Goal: Information Seeking & Learning: Check status

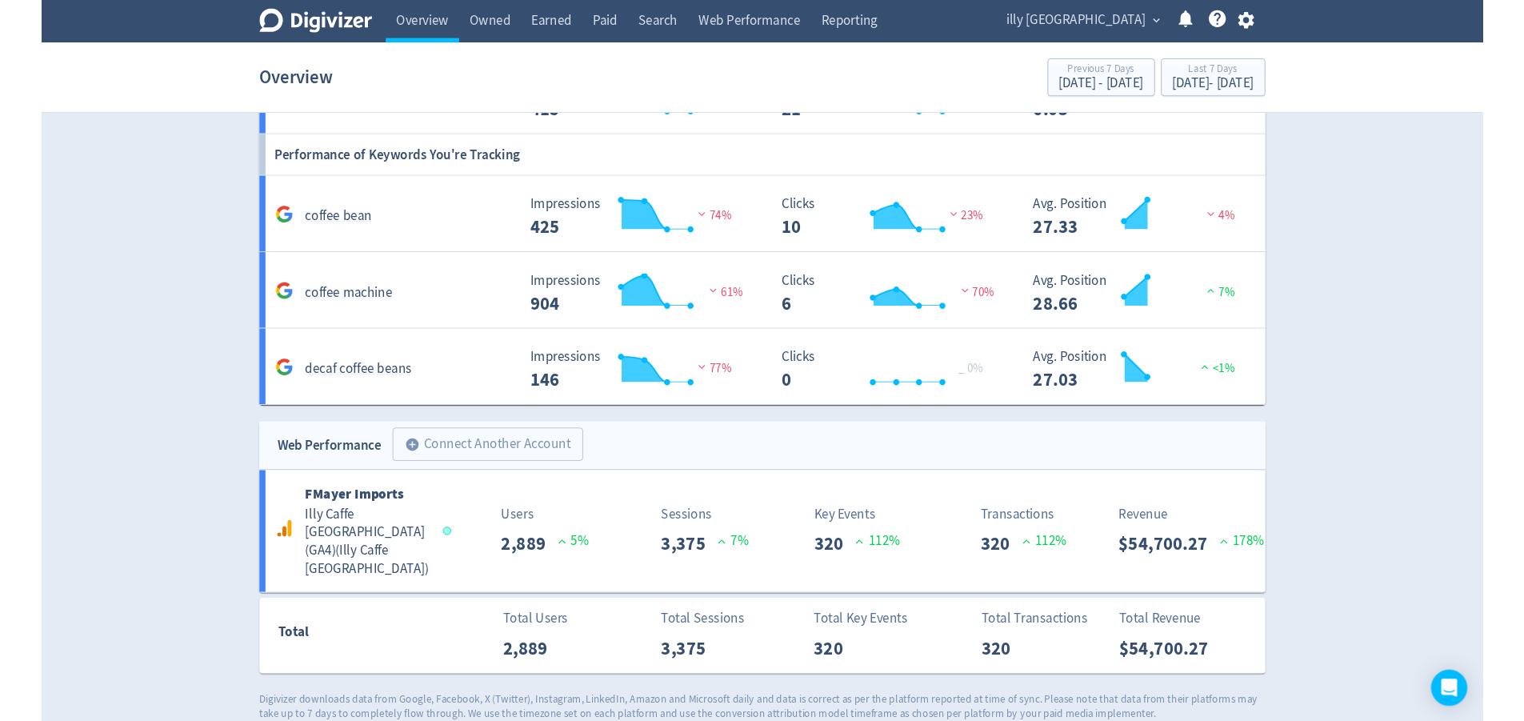
scroll to position [1338, 0]
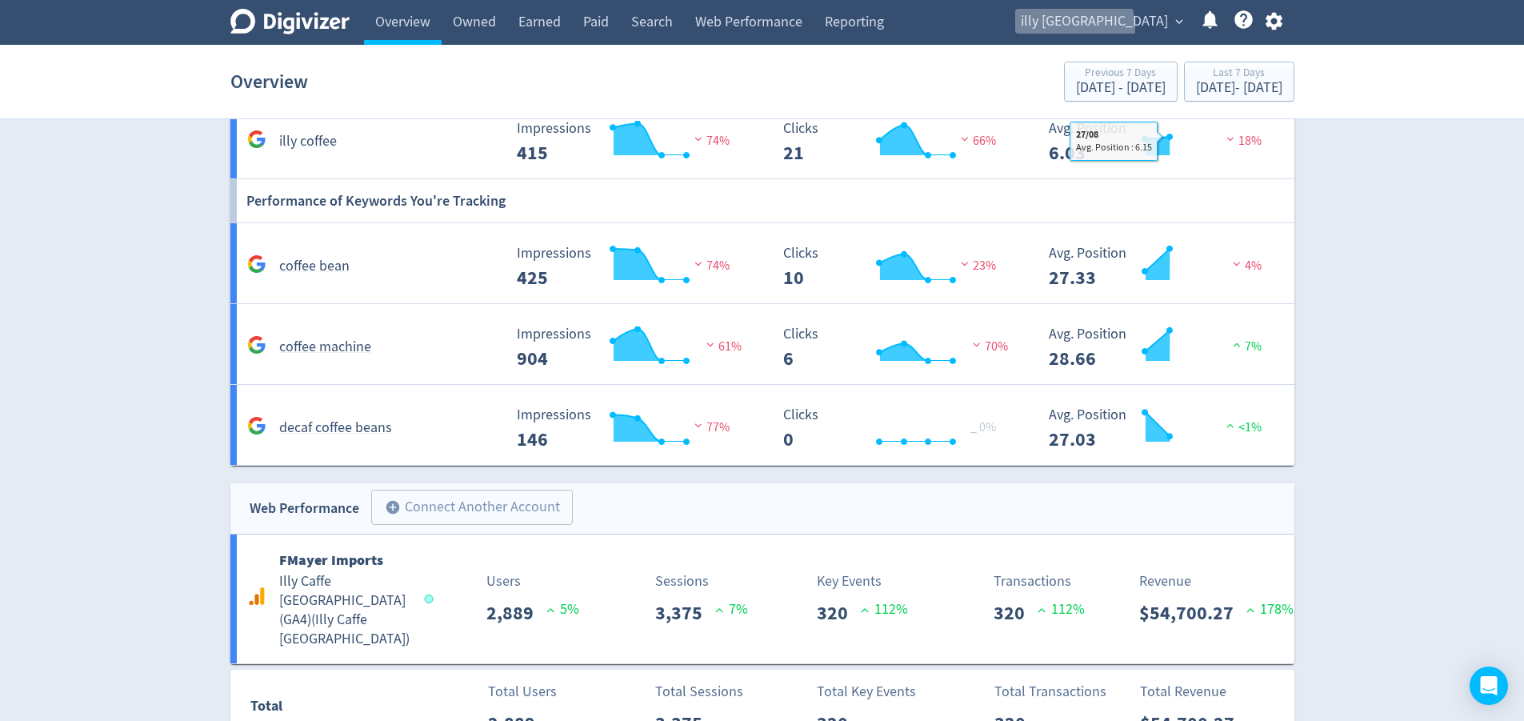
click at [1147, 27] on span "illy [GEOGRAPHIC_DATA]" at bounding box center [1094, 22] width 147 height 26
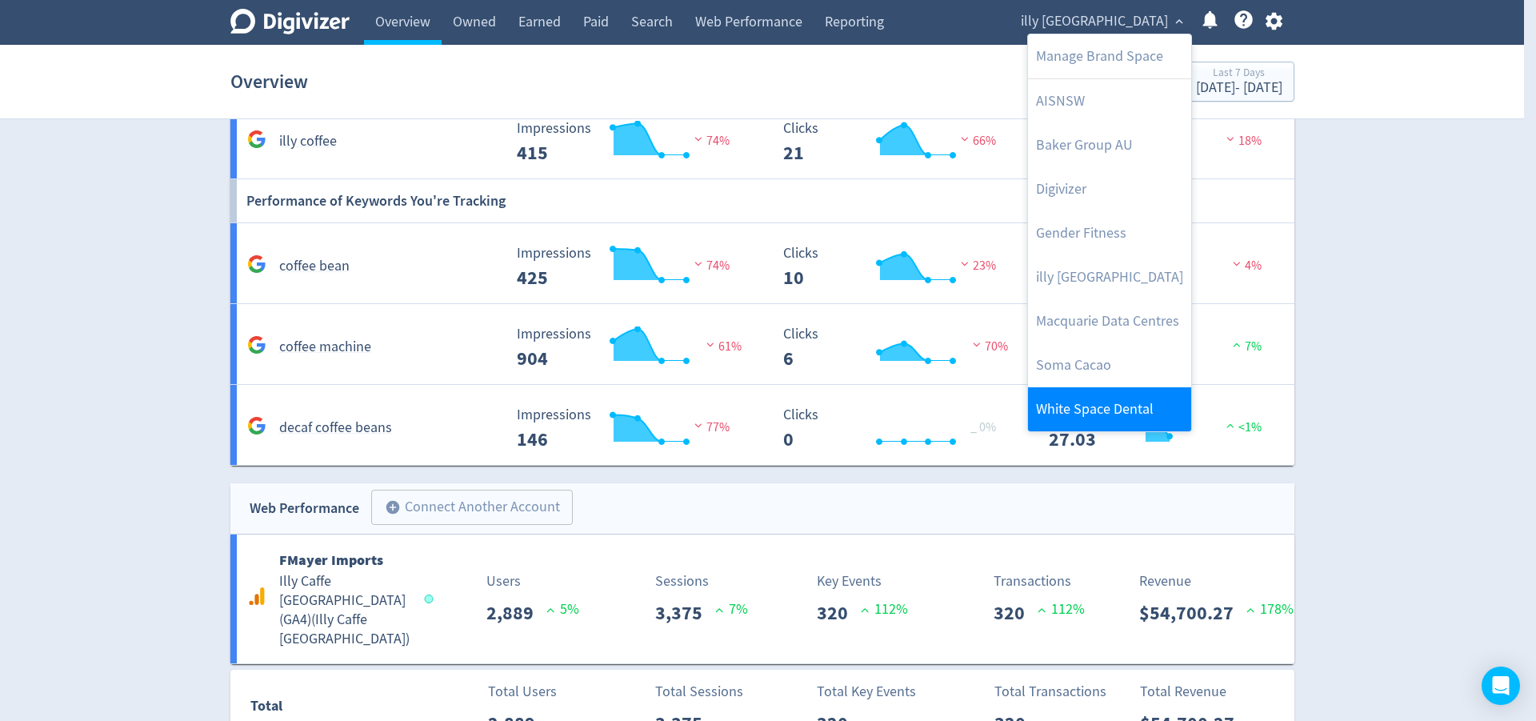
click at [1129, 414] on link "White Space Dental" at bounding box center [1109, 409] width 163 height 44
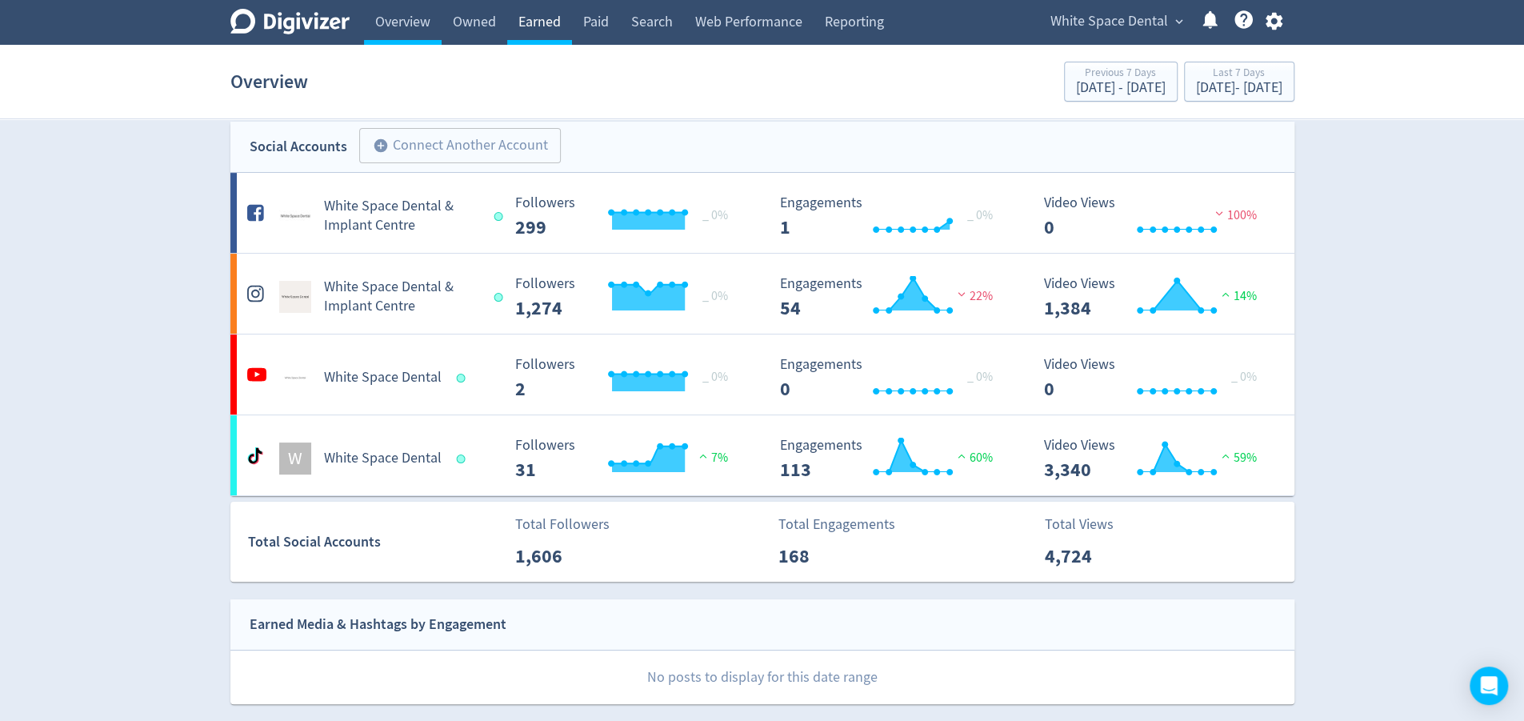
scroll to position [0, 0]
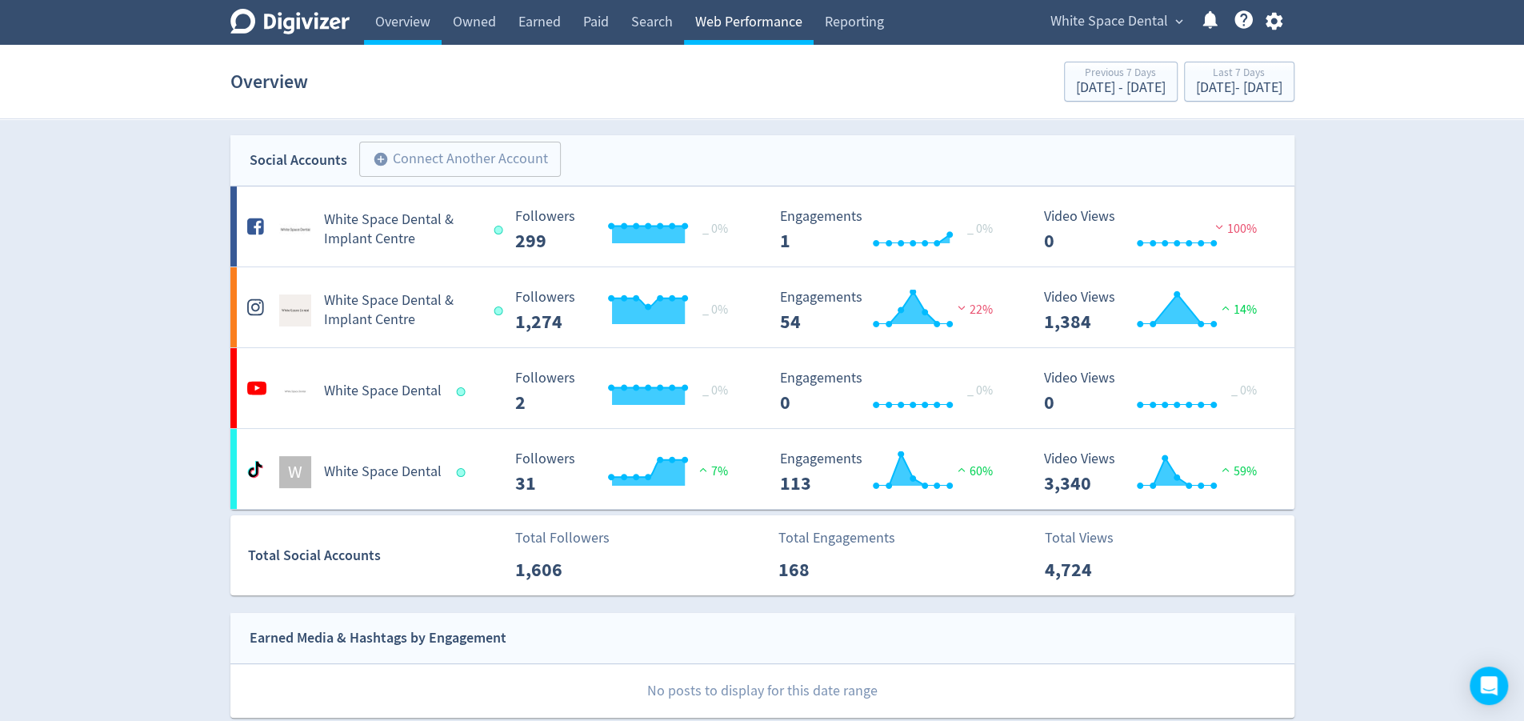
click at [704, 10] on link "Web Performance" at bounding box center [749, 22] width 130 height 45
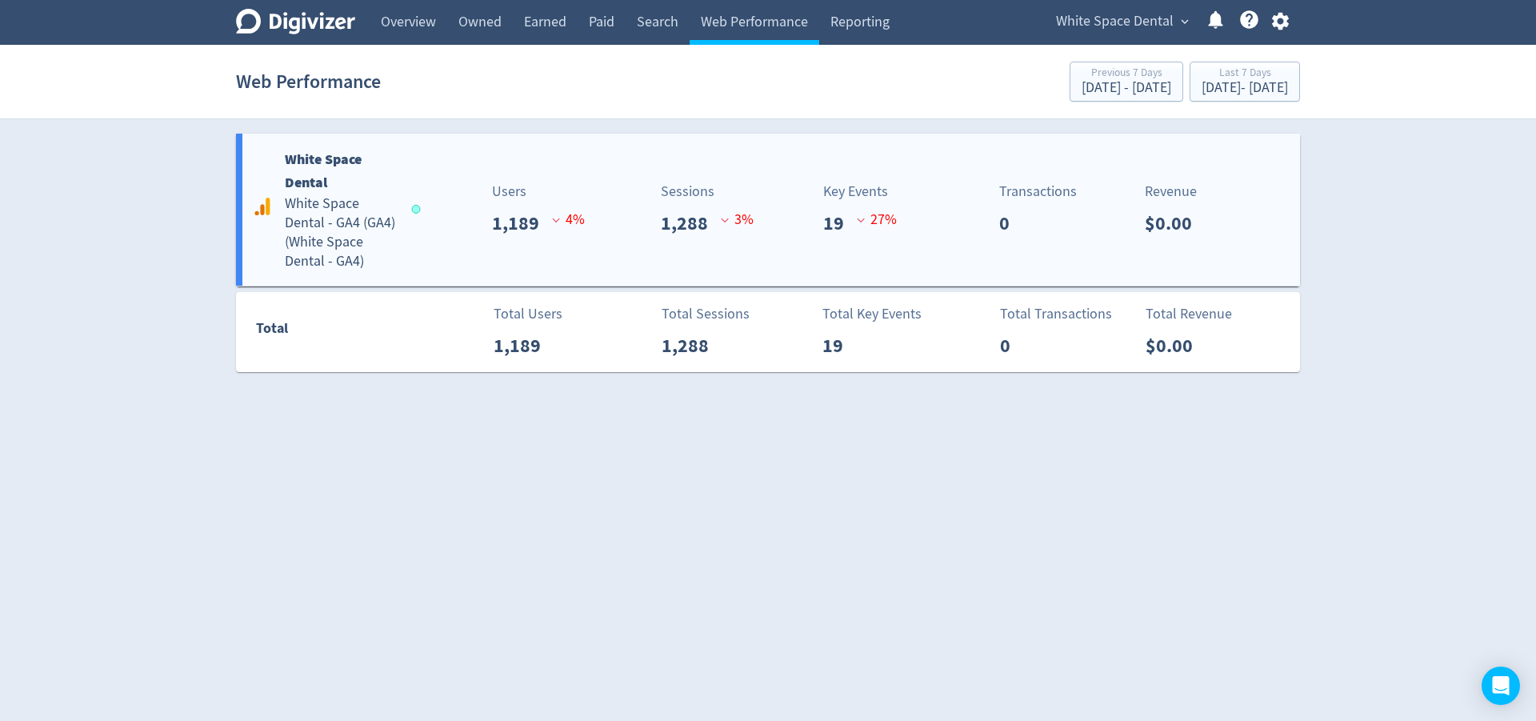
click at [1031, 273] on div "White Space Dental White Space Dental - GA4 (GA4) ( White Space Dental - GA4 ) …" at bounding box center [768, 210] width 1064 height 152
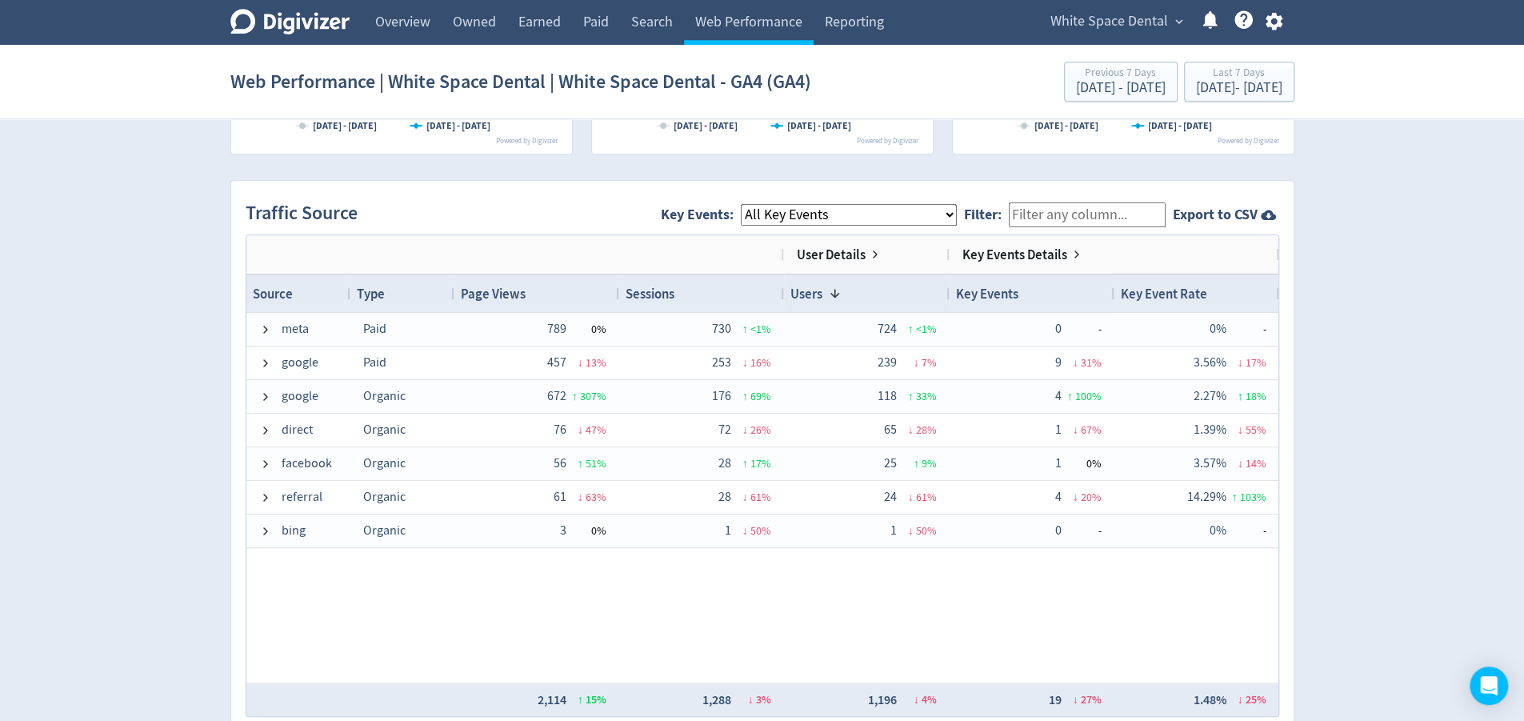
scroll to position [1003, 0]
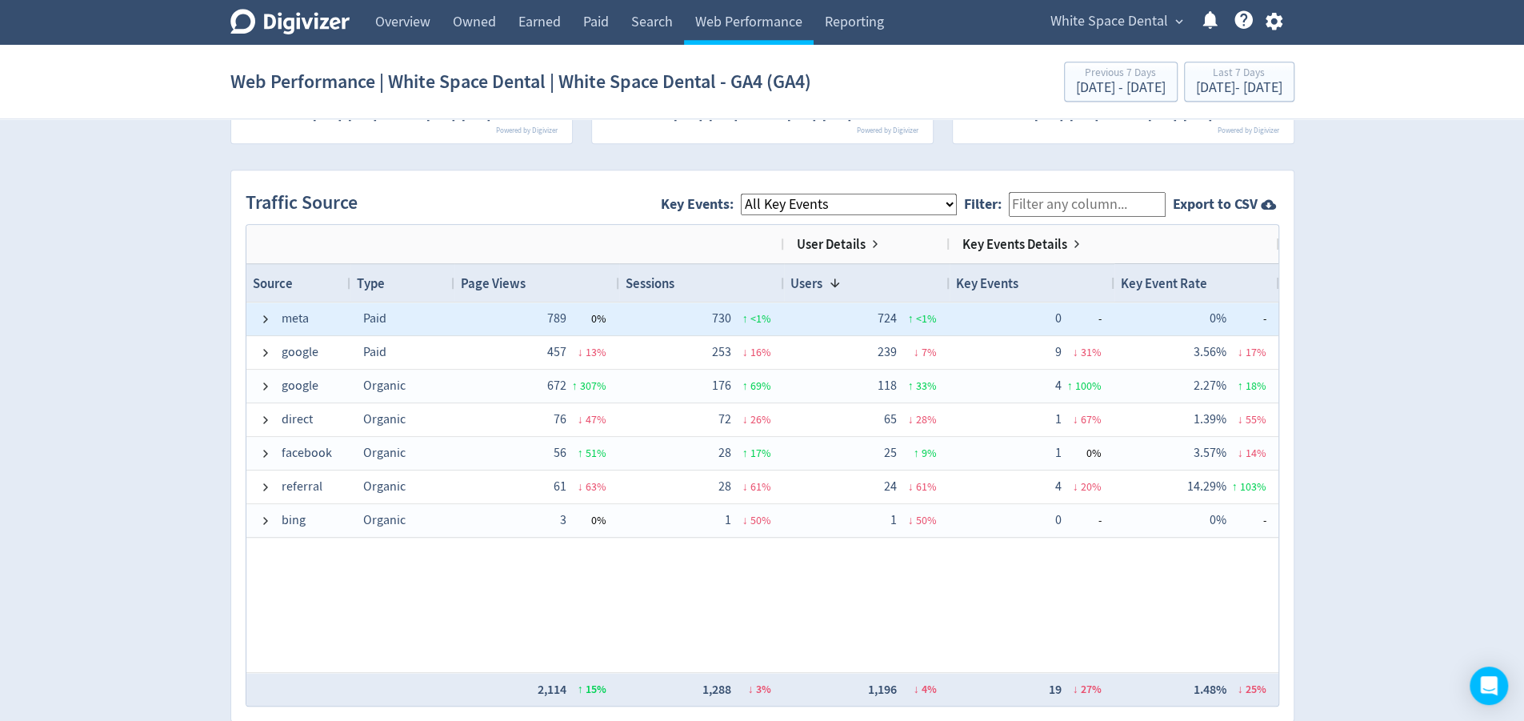
drag, startPoint x: 1062, startPoint y: 315, endPoint x: 1058, endPoint y: 324, distance: 9.7
click at [1058, 315] on div "0 -" at bounding box center [1031, 318] width 139 height 31
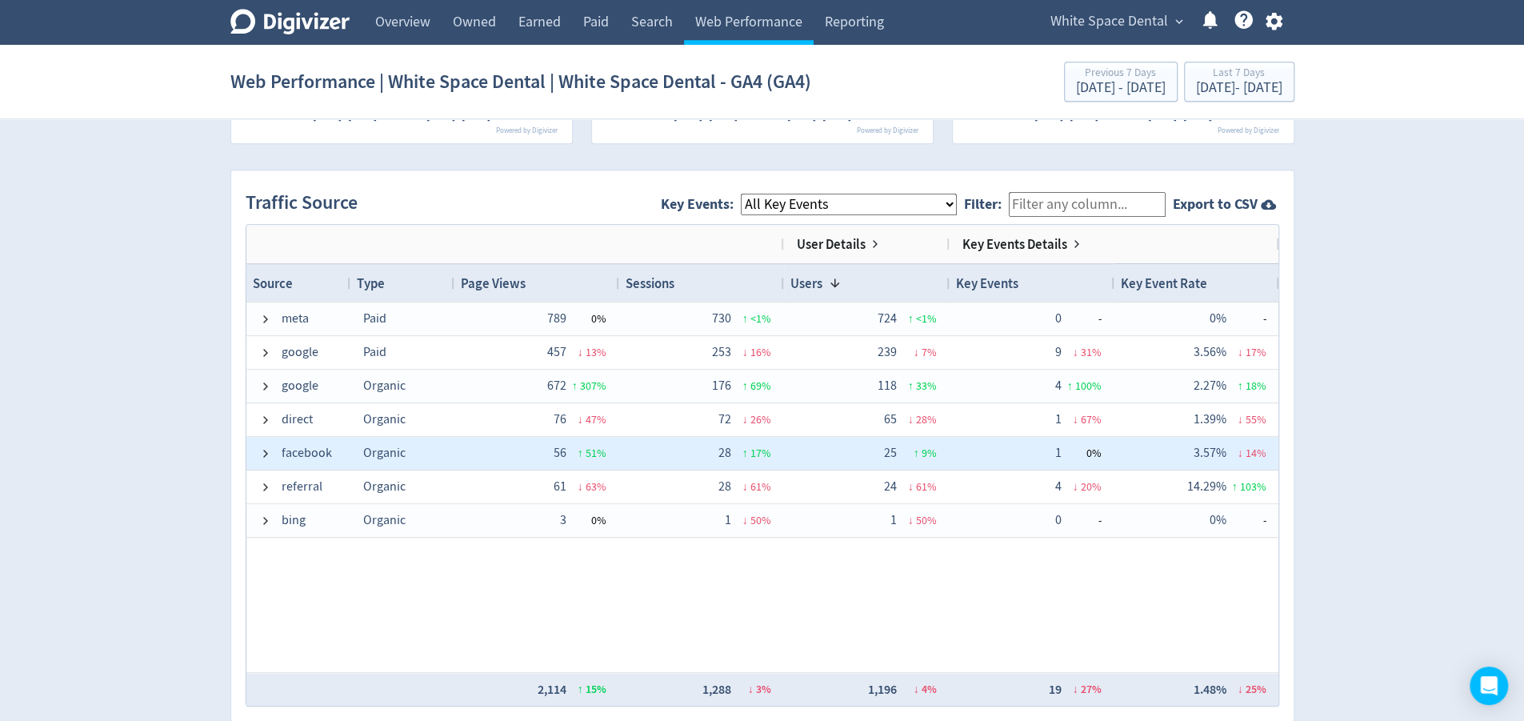
click at [1054, 449] on div "1 0 %" at bounding box center [1031, 453] width 139 height 31
drag, startPoint x: 1050, startPoint y: 453, endPoint x: 1065, endPoint y: 454, distance: 14.4
click at [1065, 454] on div "1 0 %" at bounding box center [1031, 453] width 139 height 31
drag, startPoint x: 1054, startPoint y: 450, endPoint x: 1064, endPoint y: 454, distance: 10.4
click at [1064, 454] on div "1 0 %" at bounding box center [1031, 453] width 139 height 31
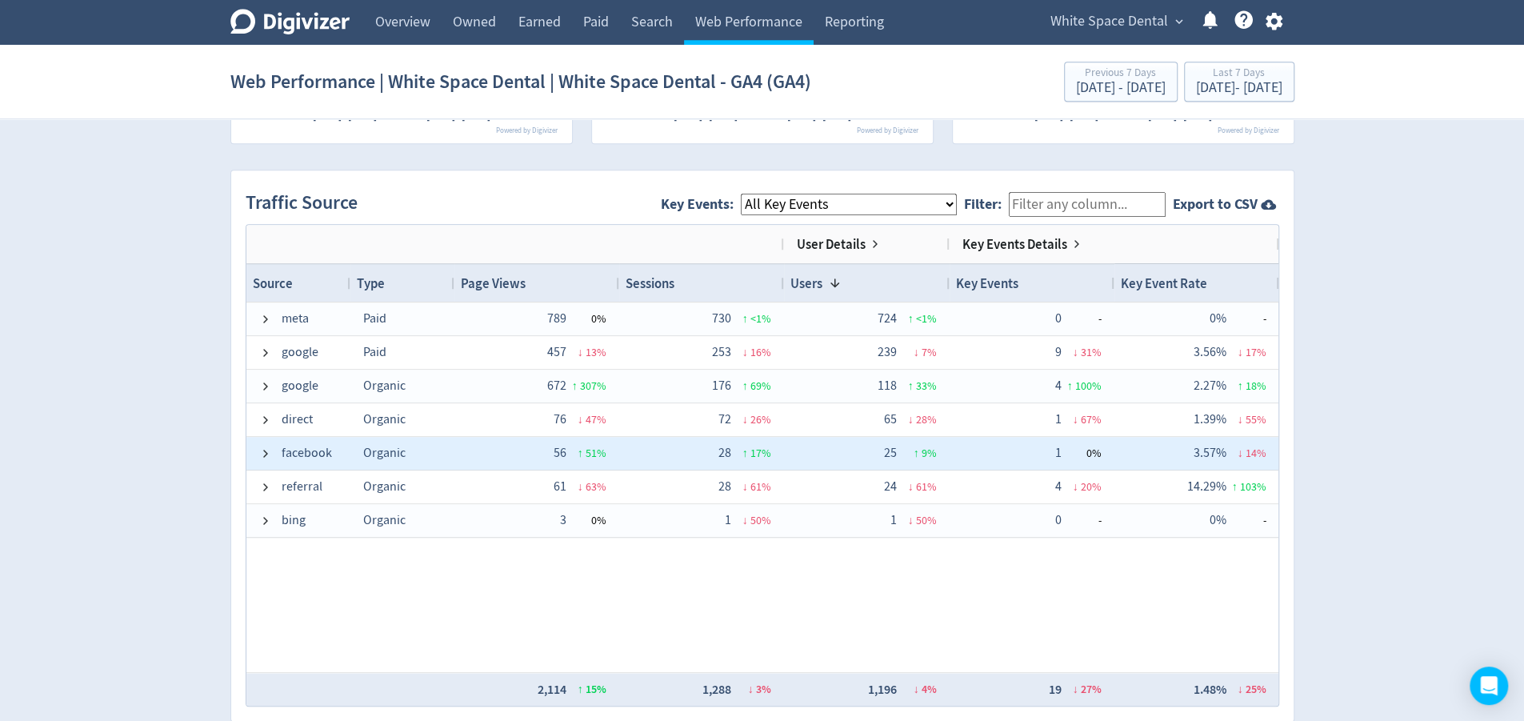
drag, startPoint x: 1060, startPoint y: 454, endPoint x: 1038, endPoint y: 456, distance: 22.5
click at [1061, 454] on div "1 0 %" at bounding box center [1031, 453] width 139 height 31
click at [1071, 452] on div "1 0 %" at bounding box center [1031, 453] width 139 height 31
drag, startPoint x: 1046, startPoint y: 454, endPoint x: 1070, endPoint y: 454, distance: 24.8
click at [1070, 453] on div "1 0 %" at bounding box center [1031, 453] width 139 height 31
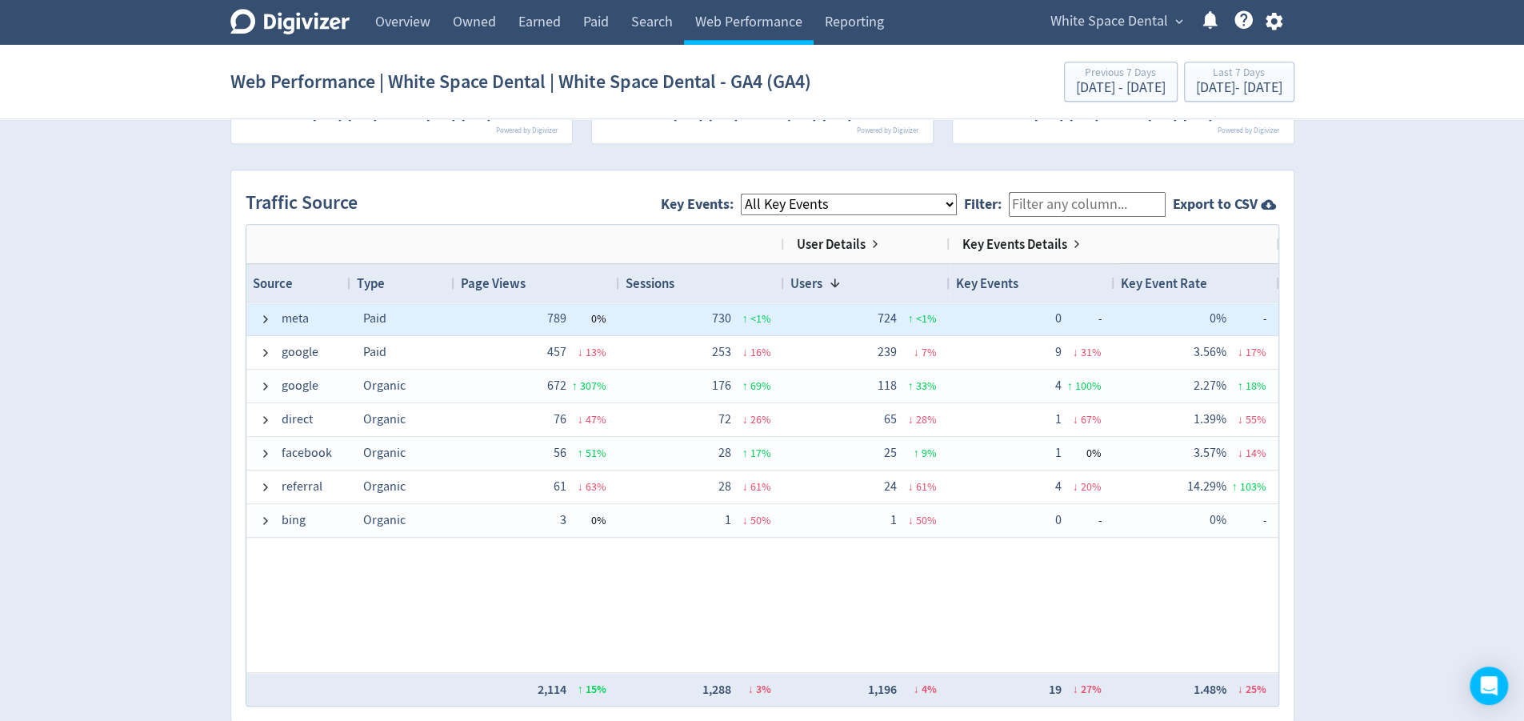
drag, startPoint x: 263, startPoint y: 304, endPoint x: 261, endPoint y: 318, distance: 13.8
click at [263, 305] on span at bounding box center [265, 318] width 13 height 31
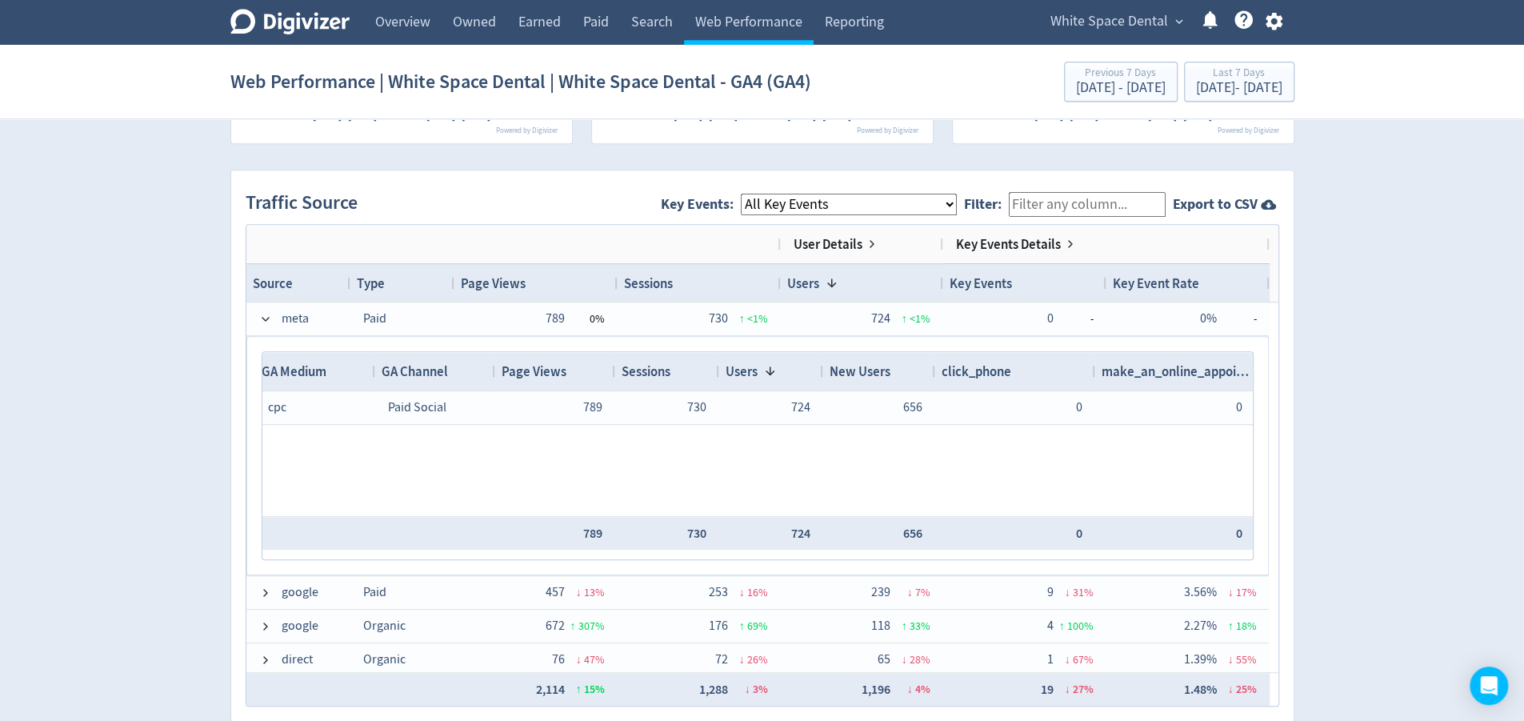
scroll to position [0, 0]
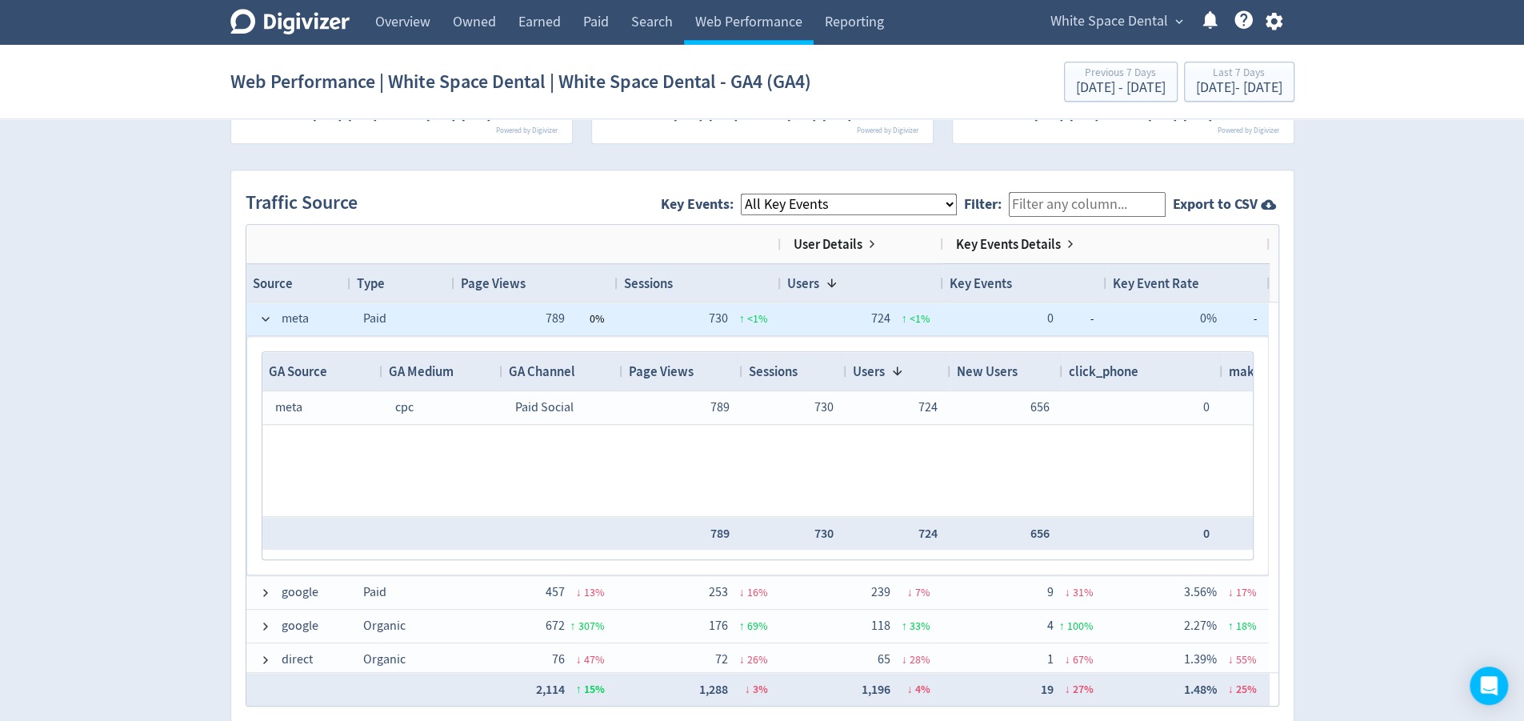
click at [255, 313] on div "meta" at bounding box center [298, 318] width 104 height 33
click at [262, 319] on span at bounding box center [265, 319] width 13 height 13
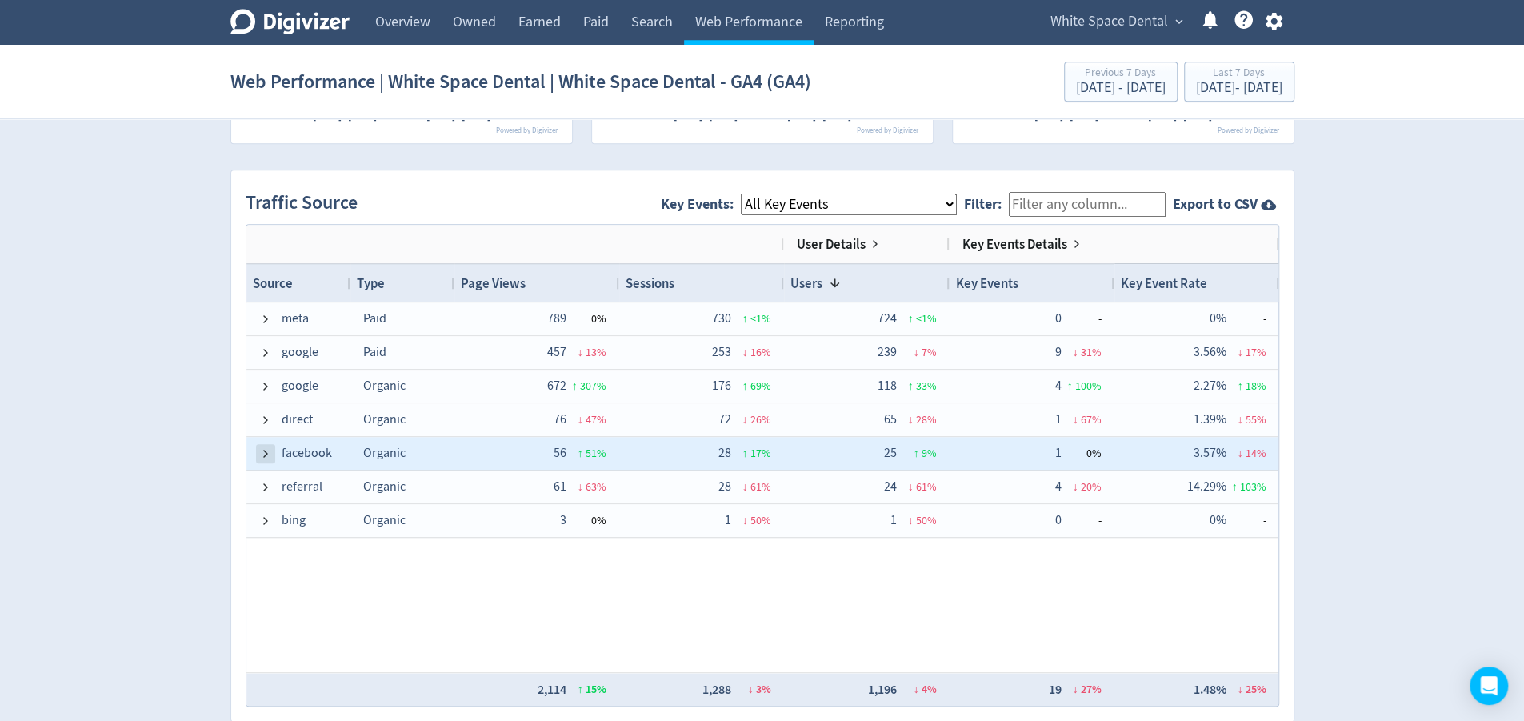
click at [259, 454] on span at bounding box center [265, 453] width 13 height 13
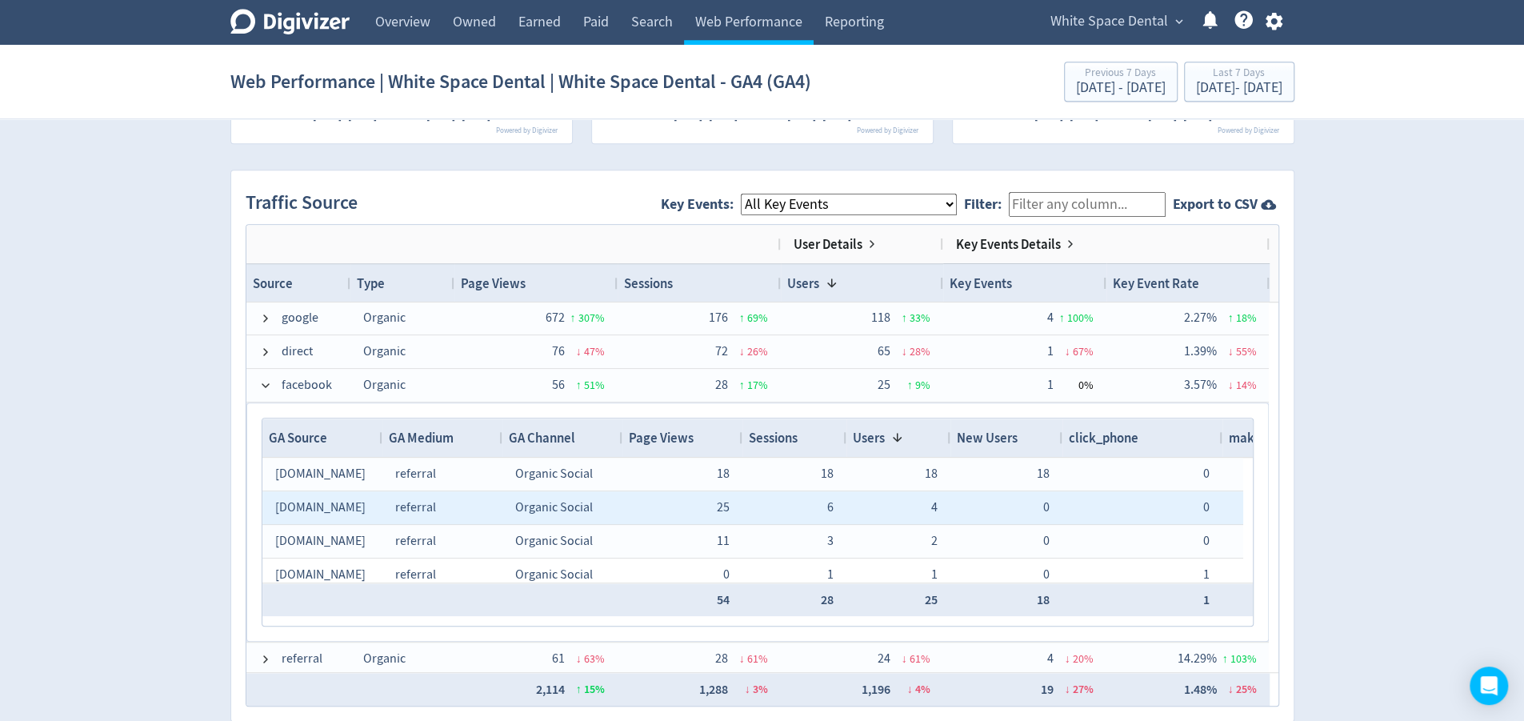
scroll to position [80, 0]
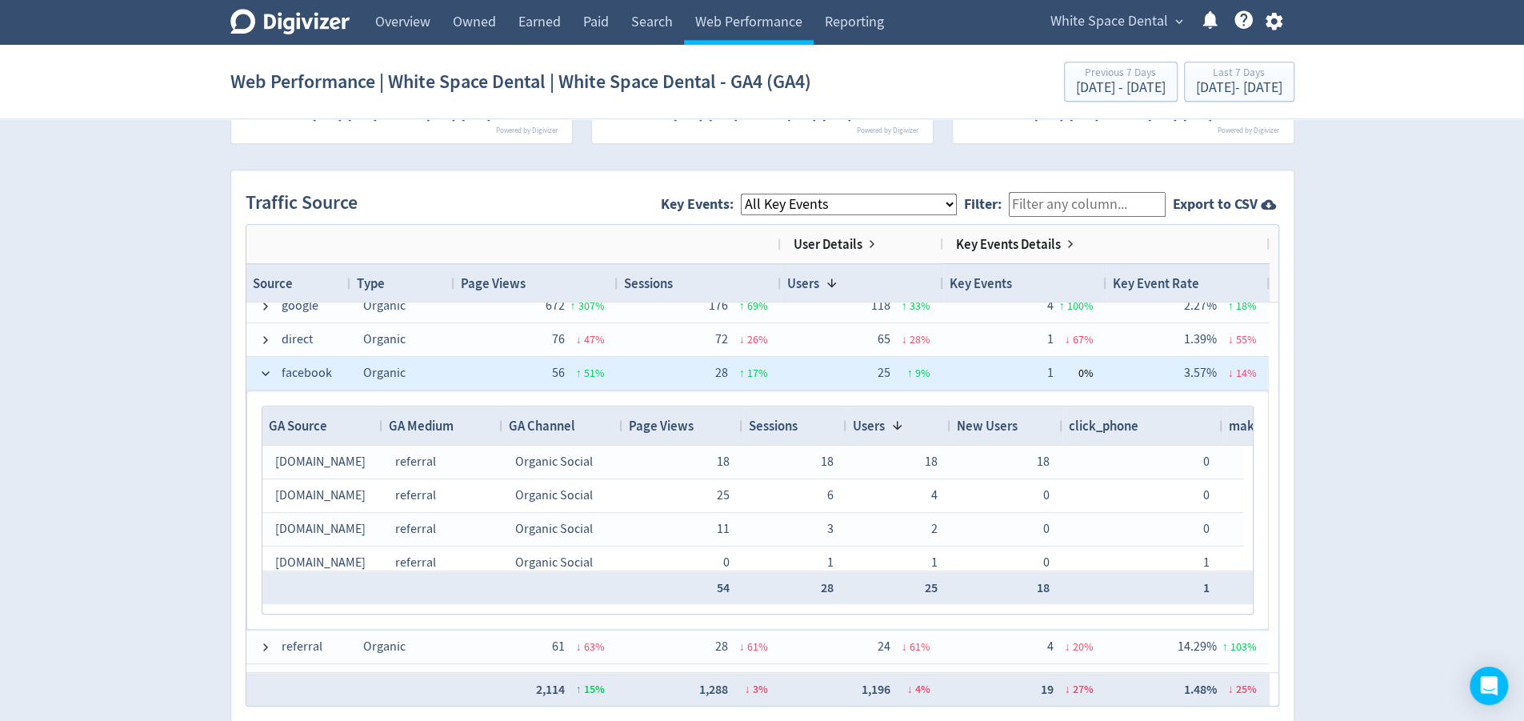
drag, startPoint x: 1065, startPoint y: 366, endPoint x: 1046, endPoint y: 385, distance: 27.2
click at [1044, 366] on div "1 0 %" at bounding box center [1025, 373] width 138 height 31
click at [262, 376] on span at bounding box center [265, 373] width 13 height 31
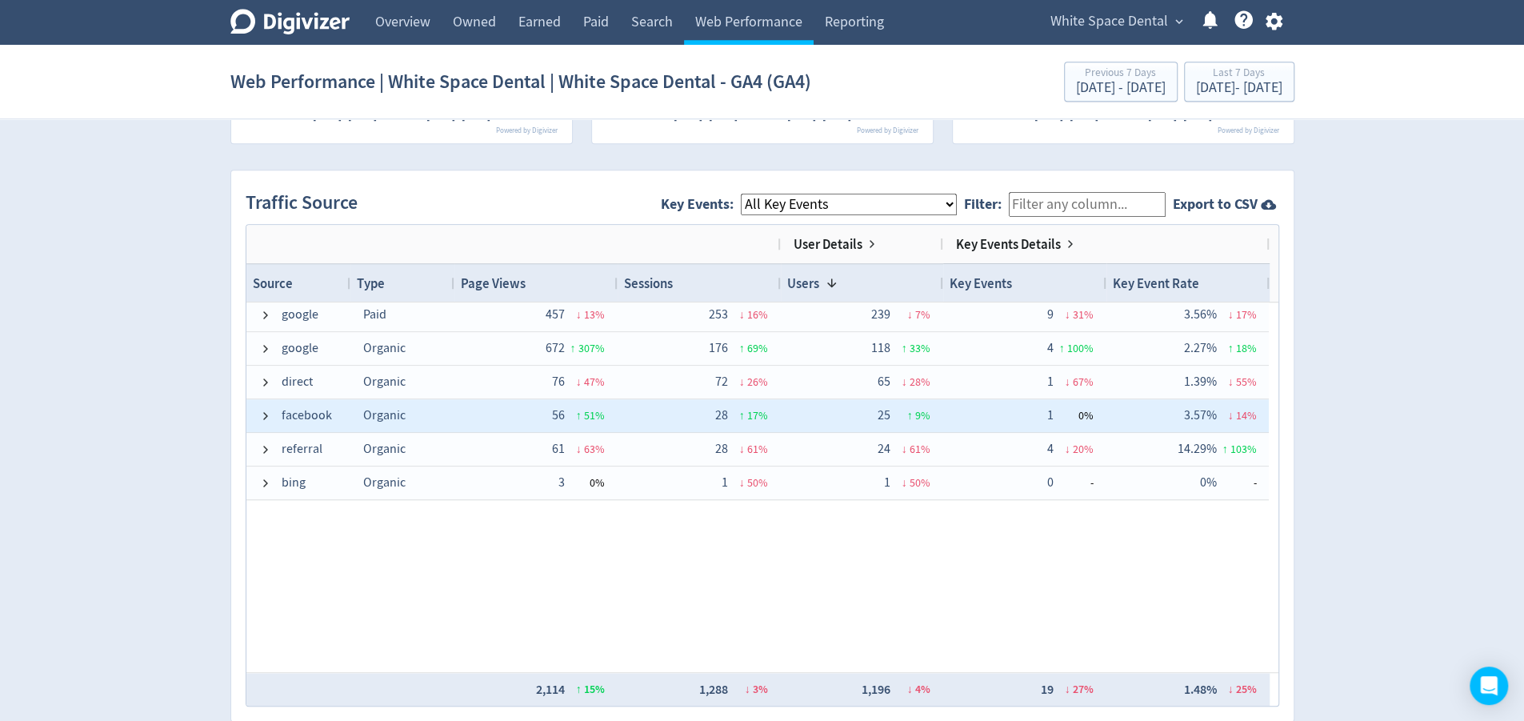
scroll to position [0, 0]
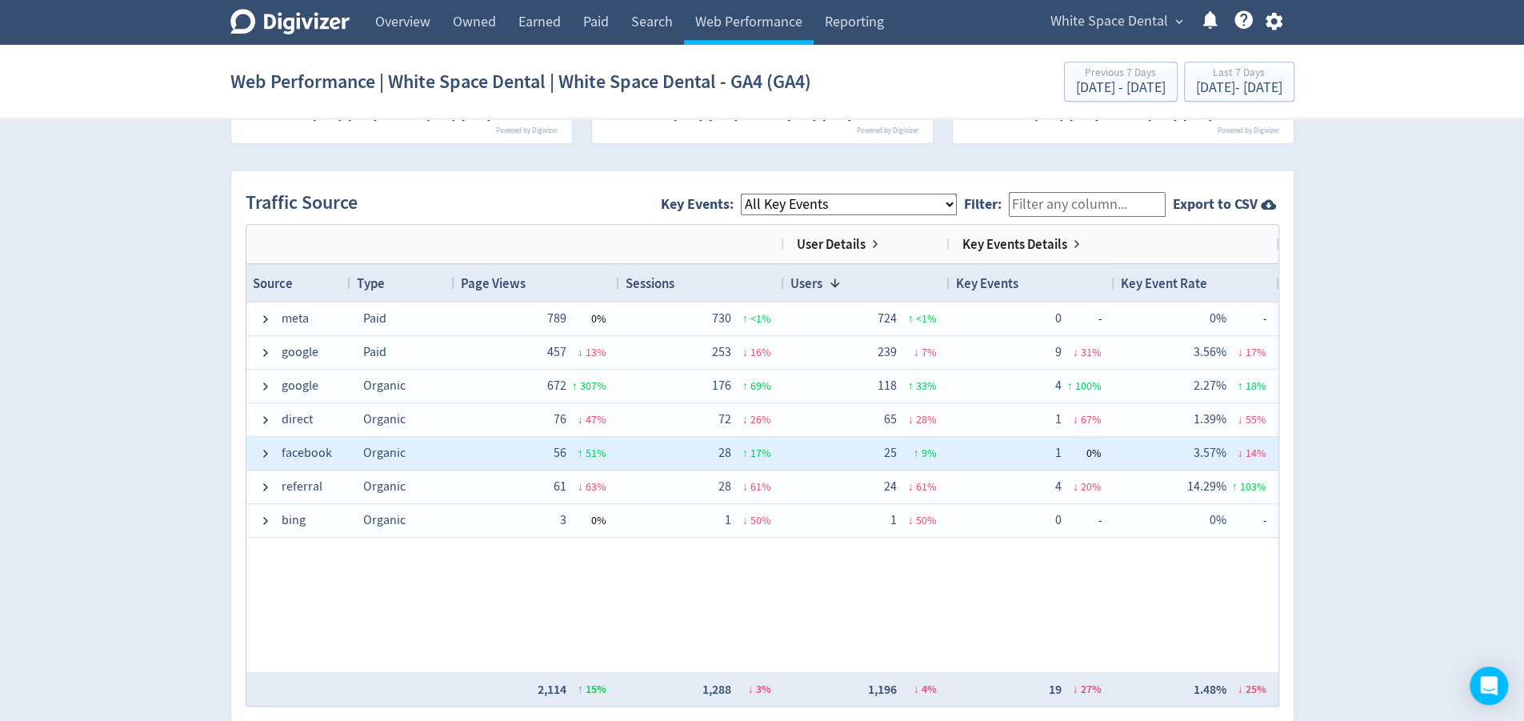
drag, startPoint x: 1062, startPoint y: 458, endPoint x: 1050, endPoint y: 458, distance: 12.0
click at [1050, 458] on div "1 0 %" at bounding box center [1031, 453] width 139 height 31
drag, startPoint x: 1058, startPoint y: 449, endPoint x: 1047, endPoint y: 465, distance: 19.5
click at [1055, 451] on span "1" at bounding box center [1058, 453] width 6 height 16
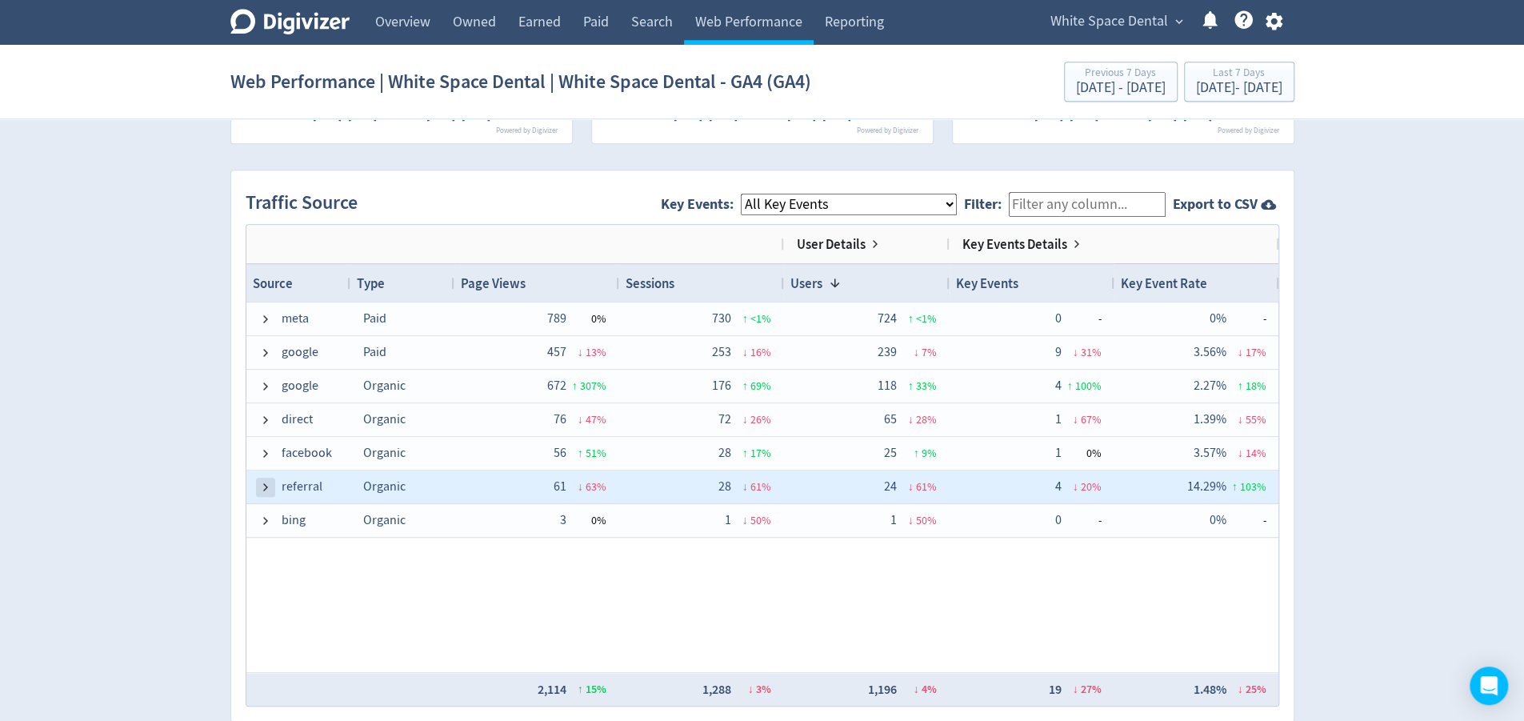
click at [259, 481] on span at bounding box center [265, 487] width 13 height 13
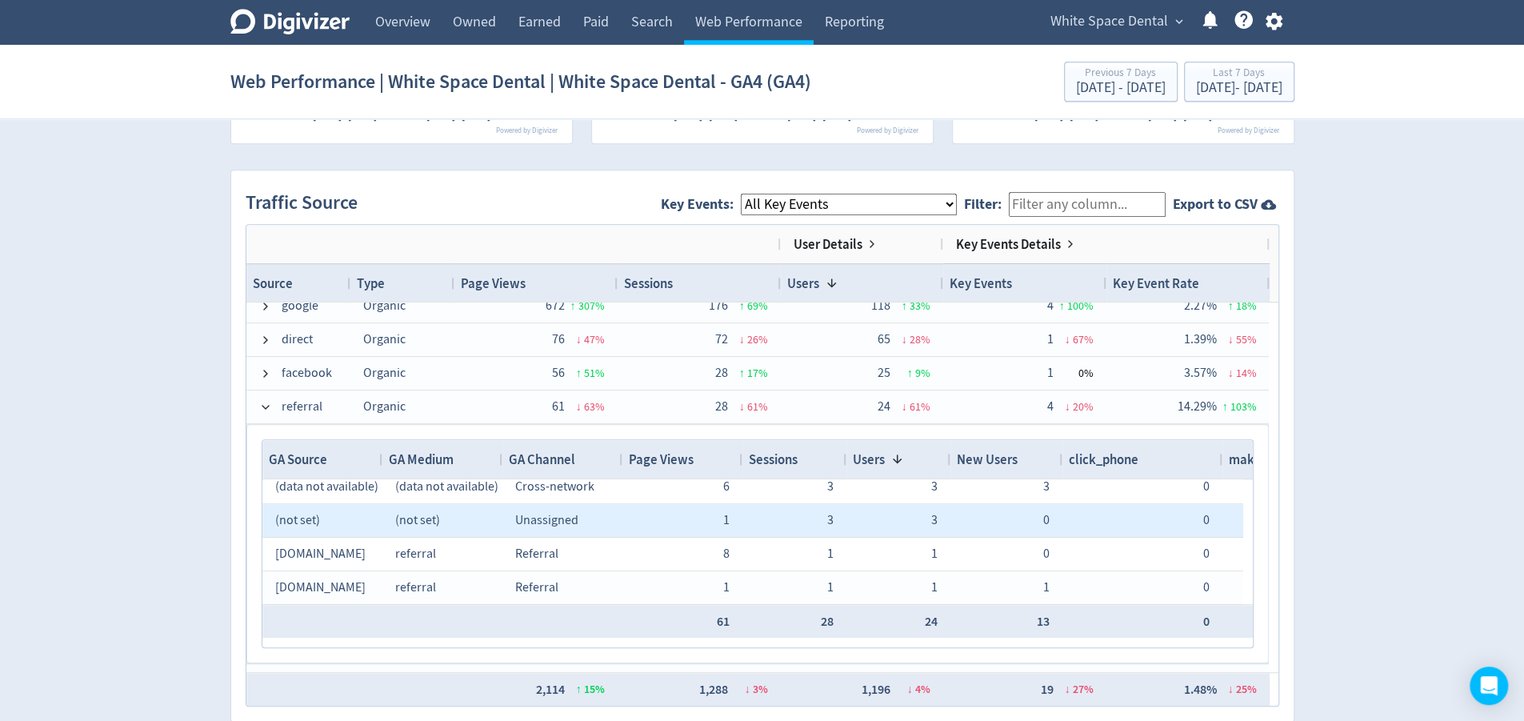
scroll to position [101, 0]
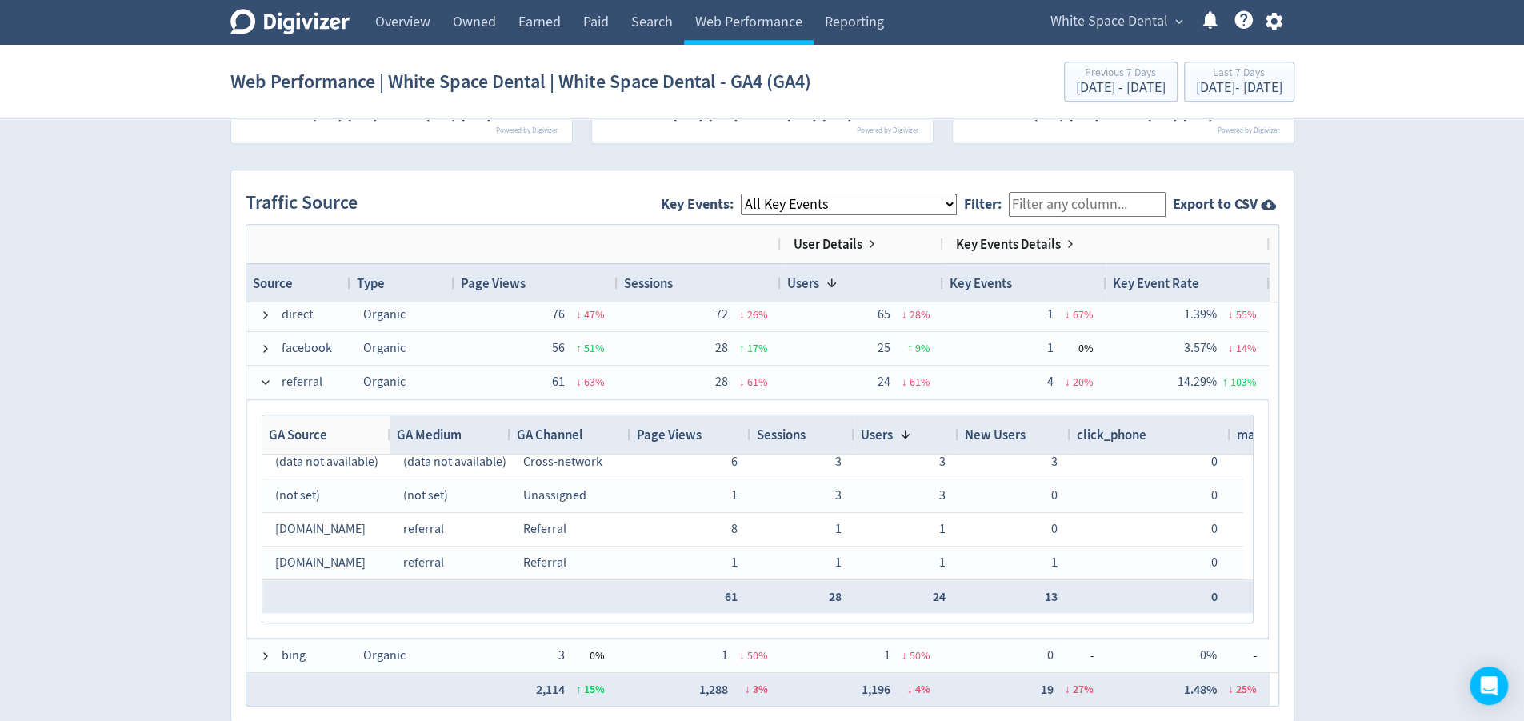
drag, startPoint x: 378, startPoint y: 431, endPoint x: 624, endPoint y: 508, distance: 257.3
click at [387, 434] on div at bounding box center [389, 434] width 6 height 38
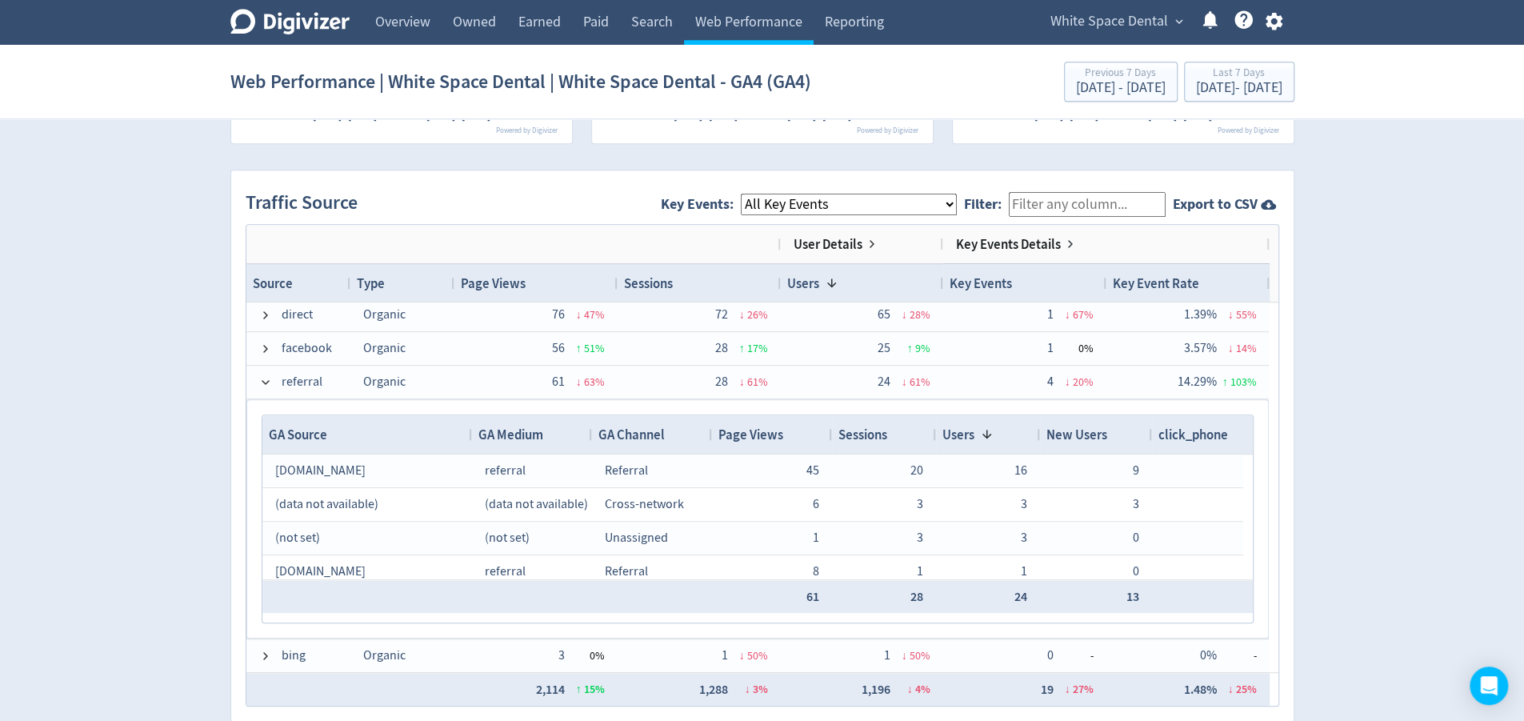
drag, startPoint x: 386, startPoint y: 427, endPoint x: 467, endPoint y: 438, distance: 81.6
click at [468, 438] on div at bounding box center [471, 434] width 6 height 38
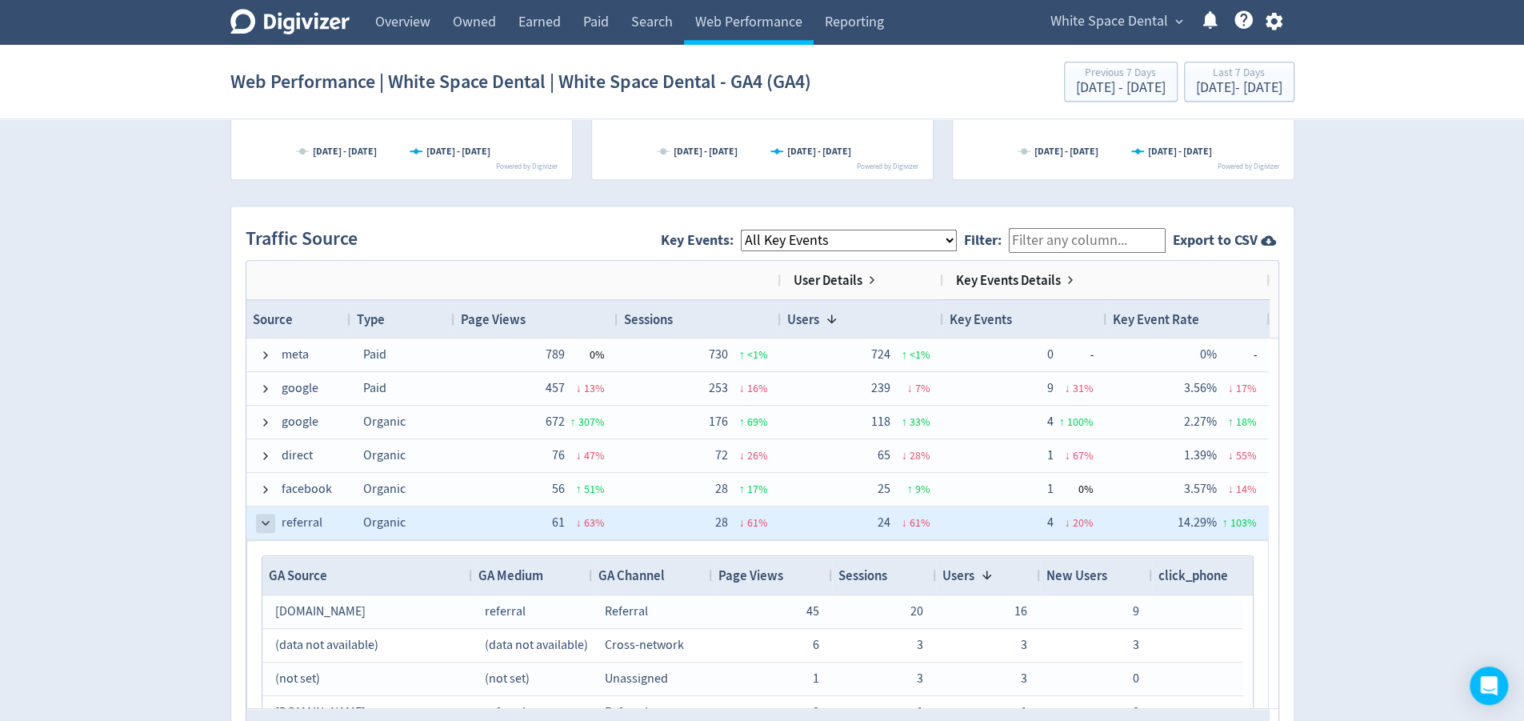
click at [266, 521] on span at bounding box center [265, 523] width 13 height 13
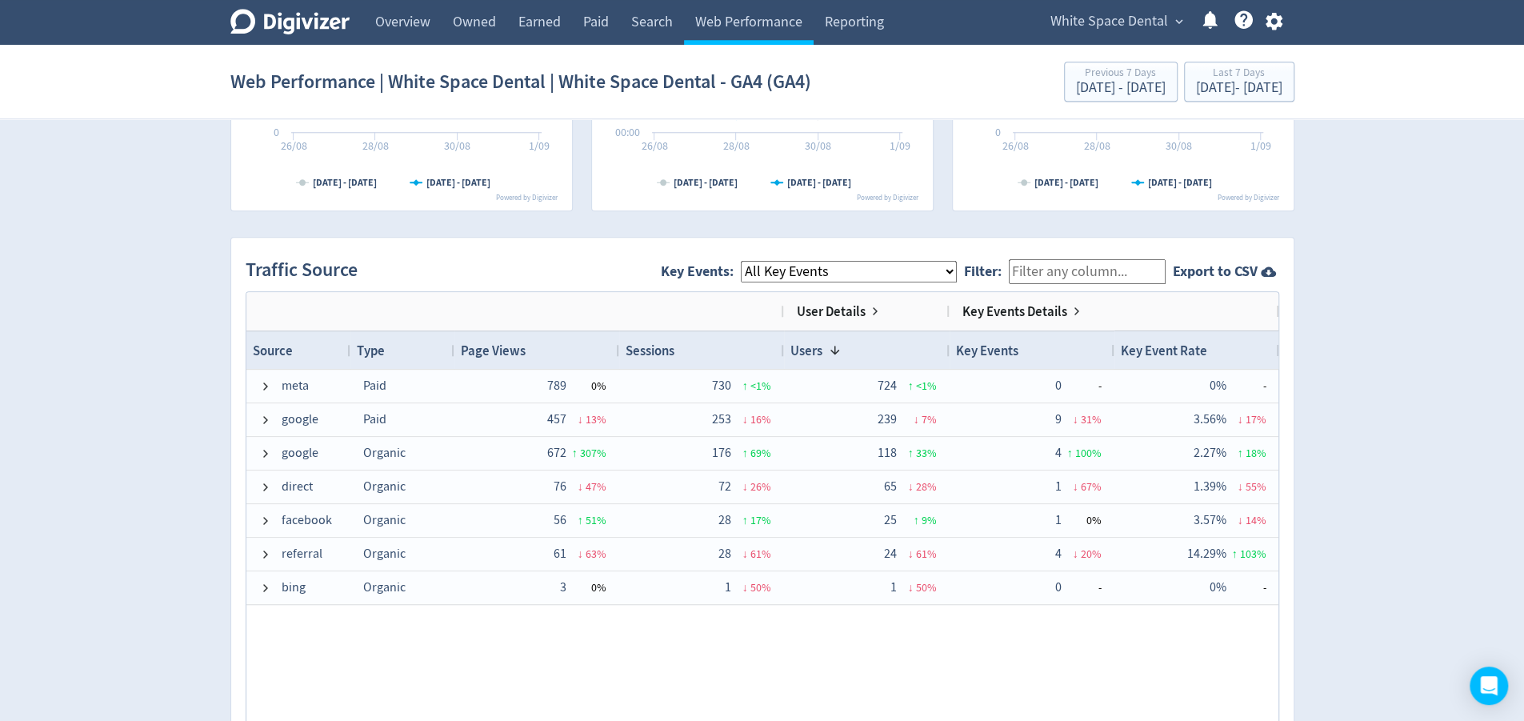
scroll to position [967, 0]
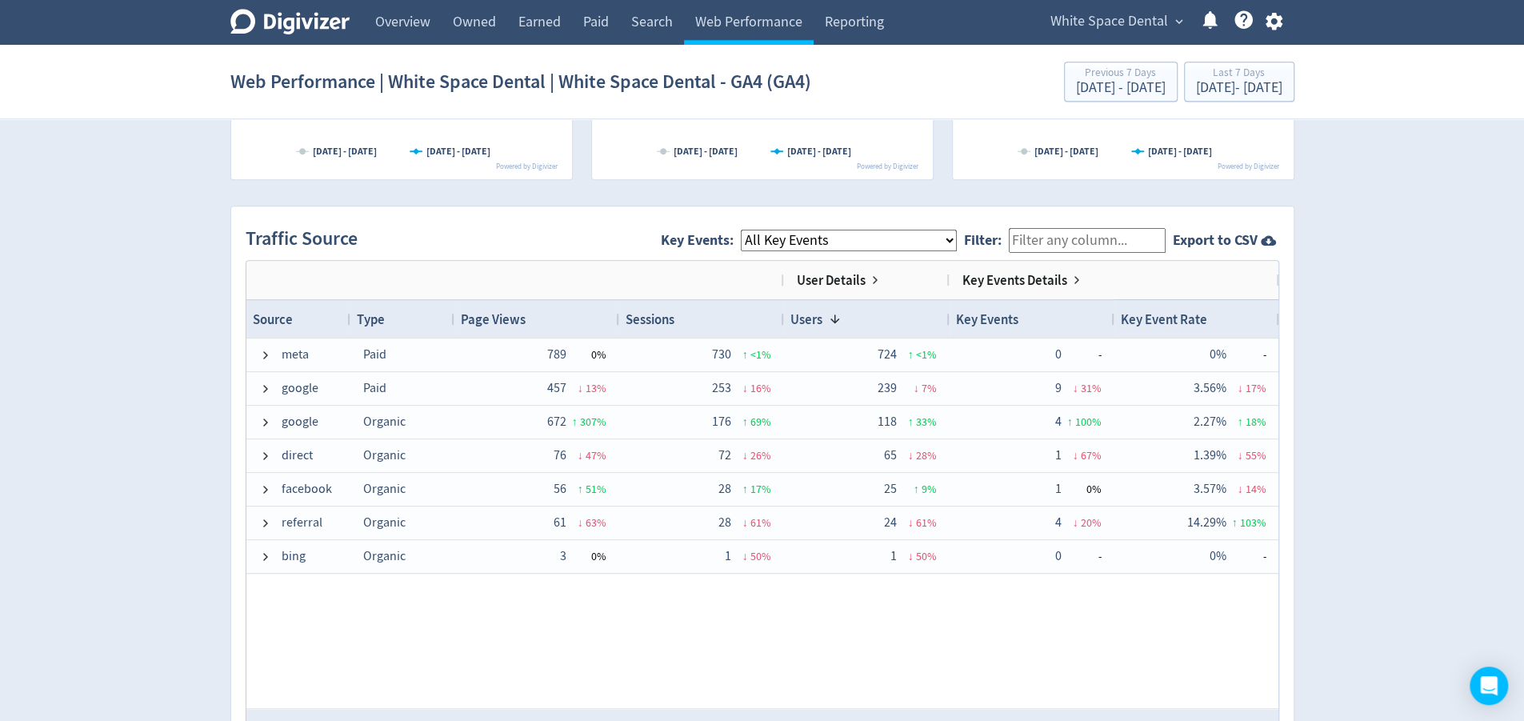
click at [977, 610] on div "meta Paid 789 0 % 730 ↑ <1 % 724 ↑ <1 % 0 - 0% - google Paid 457 ↓ 13 % 253 ↓ 1…" at bounding box center [762, 523] width 1032 height 370
click at [1241, 90] on div "[DATE] - [DATE]" at bounding box center [1239, 88] width 86 height 14
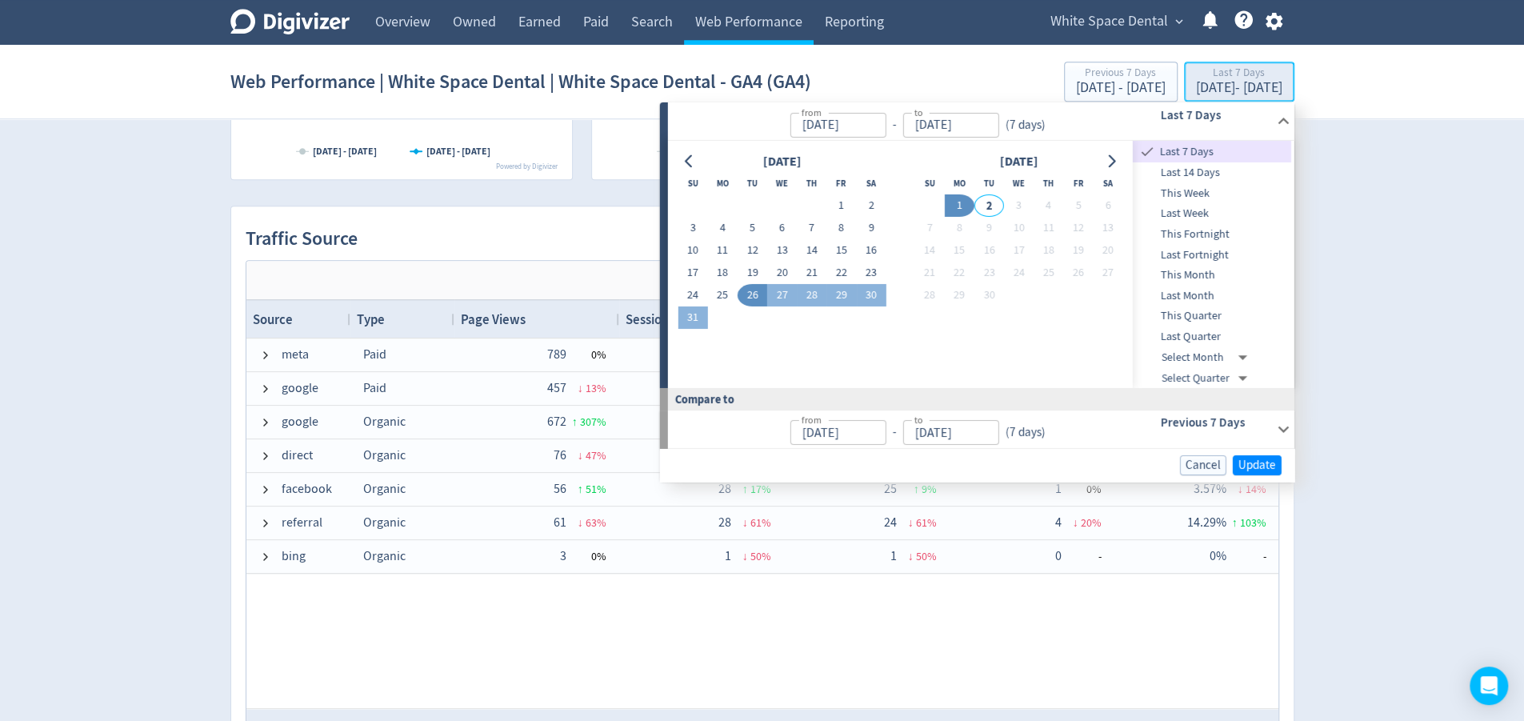
type input "[DATE]"
click at [696, 322] on button "31" at bounding box center [693, 317] width 30 height 22
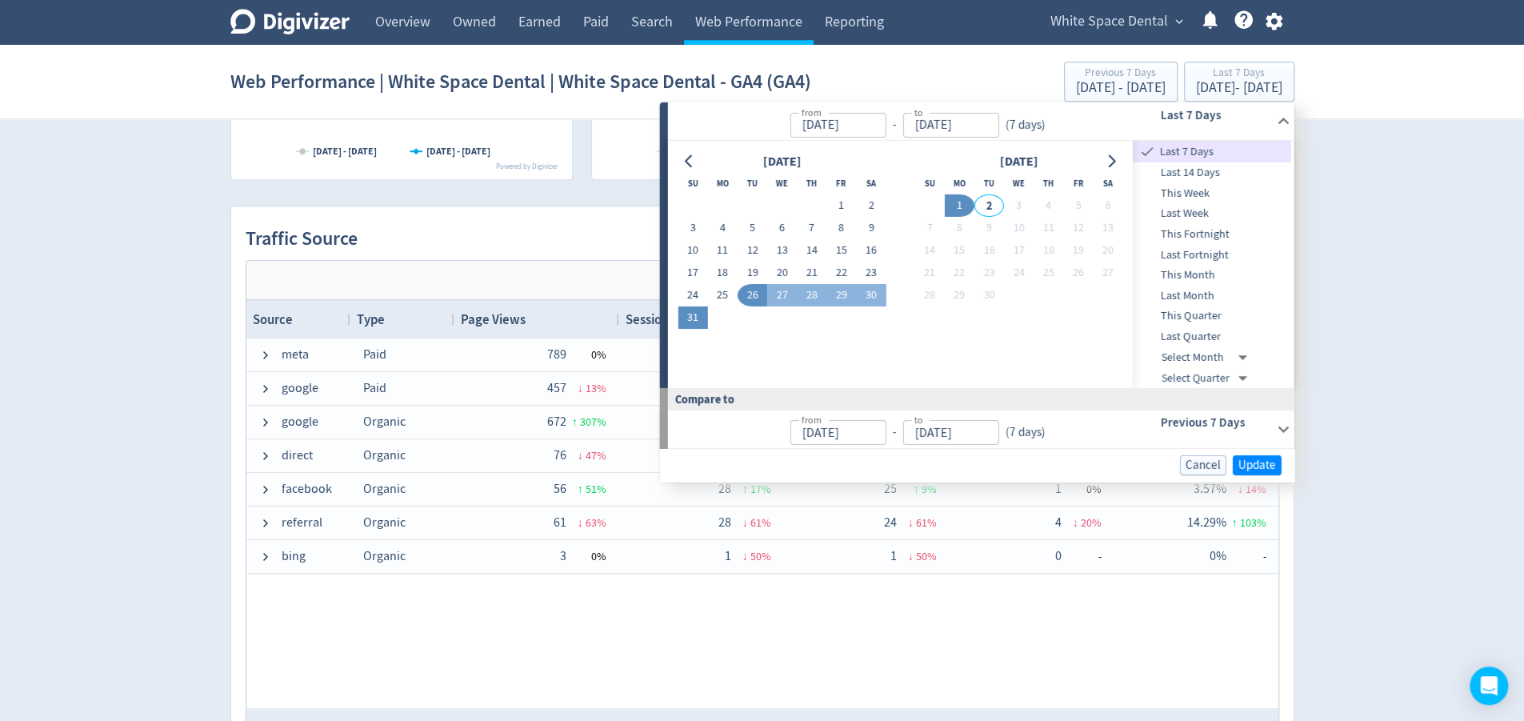
type input "[DATE]"
click at [956, 205] on button "1" at bounding box center [960, 205] width 30 height 22
type input "[DATE]"
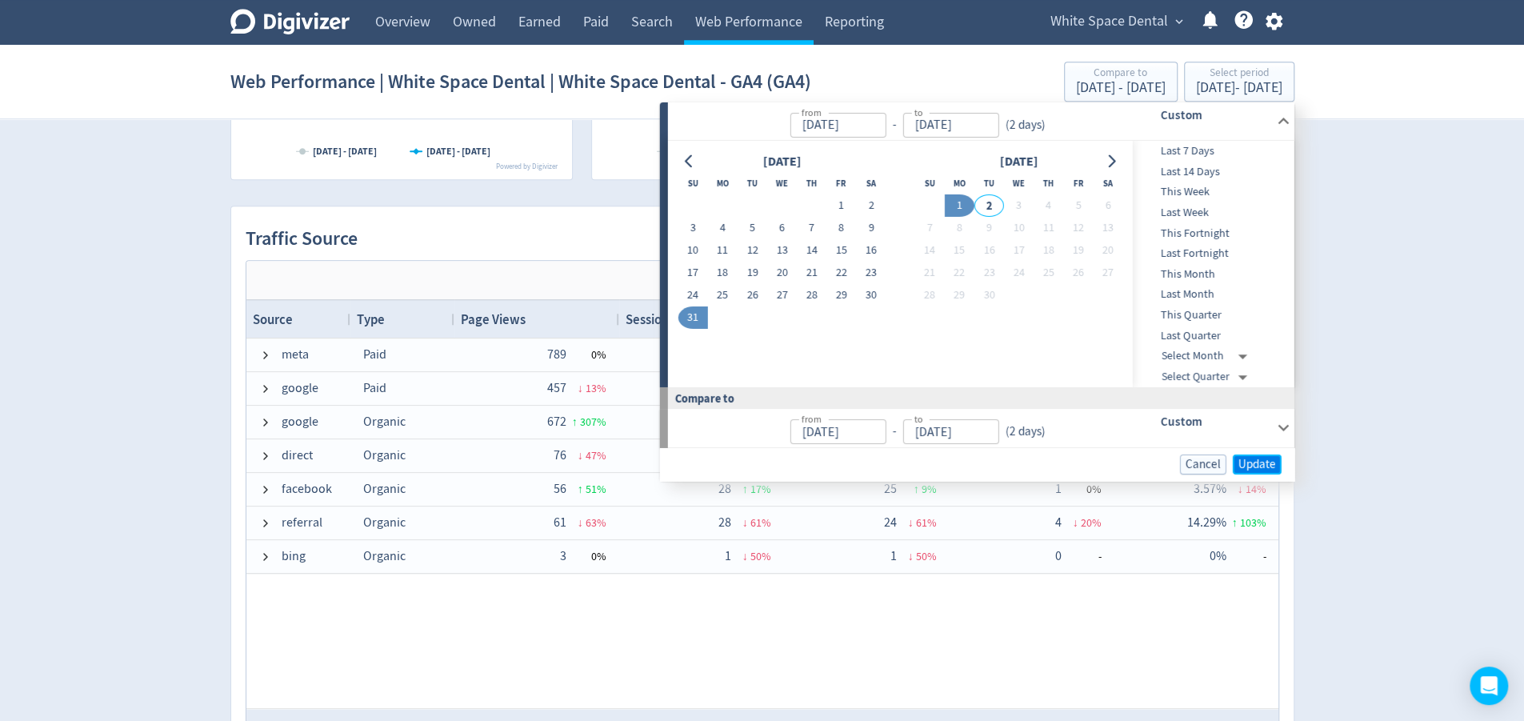
click at [1258, 458] on span "Update" at bounding box center [1257, 464] width 38 height 12
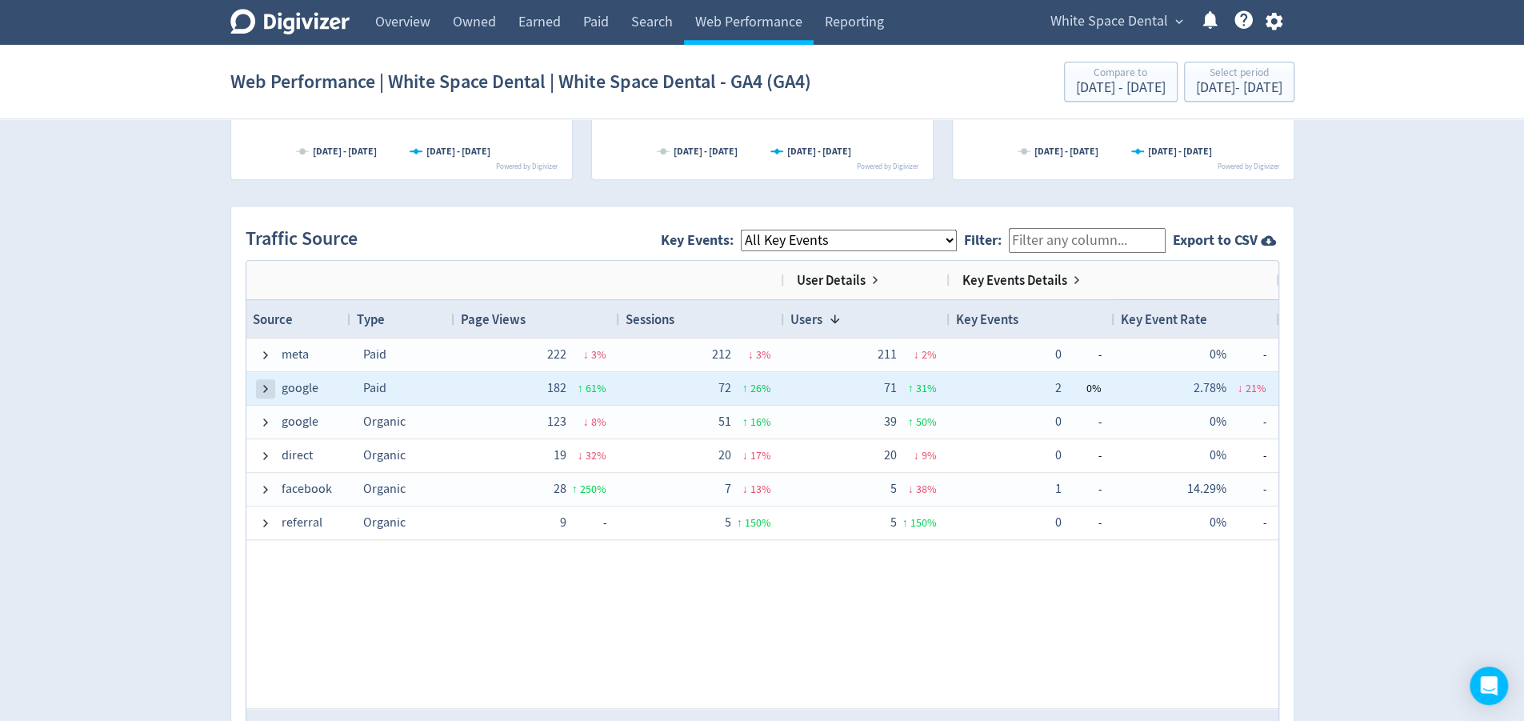
click at [262, 386] on span at bounding box center [265, 388] width 13 height 13
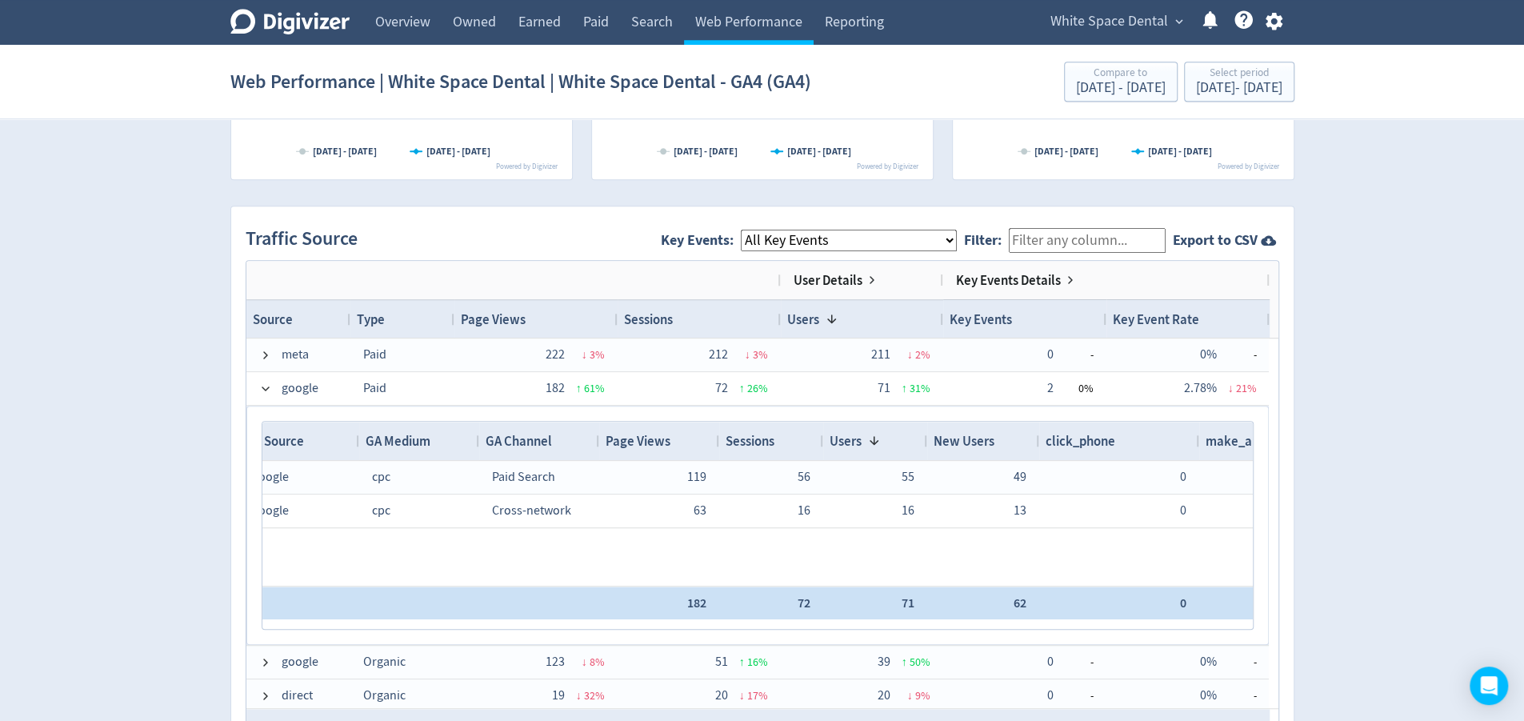
scroll to position [0, 67]
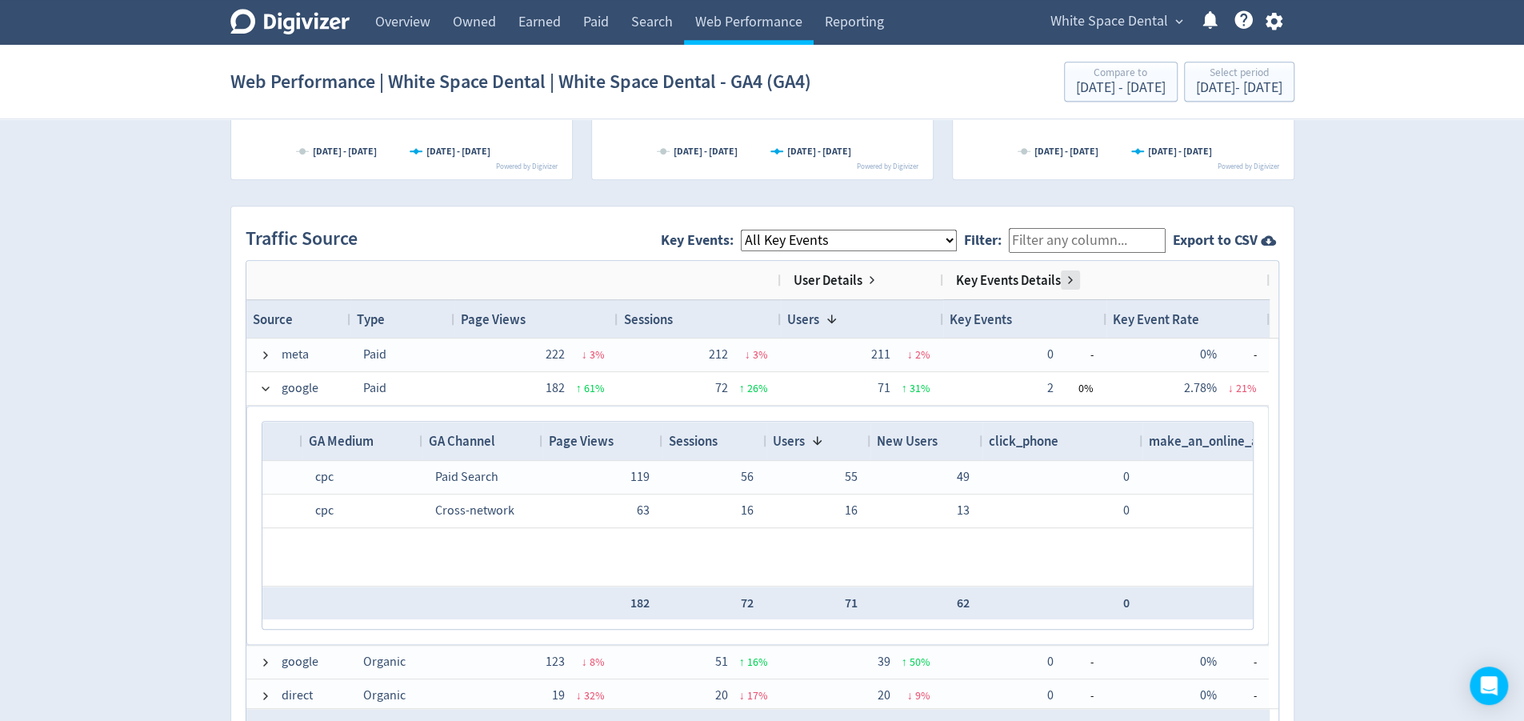
click at [1074, 277] on span at bounding box center [1070, 280] width 13 height 13
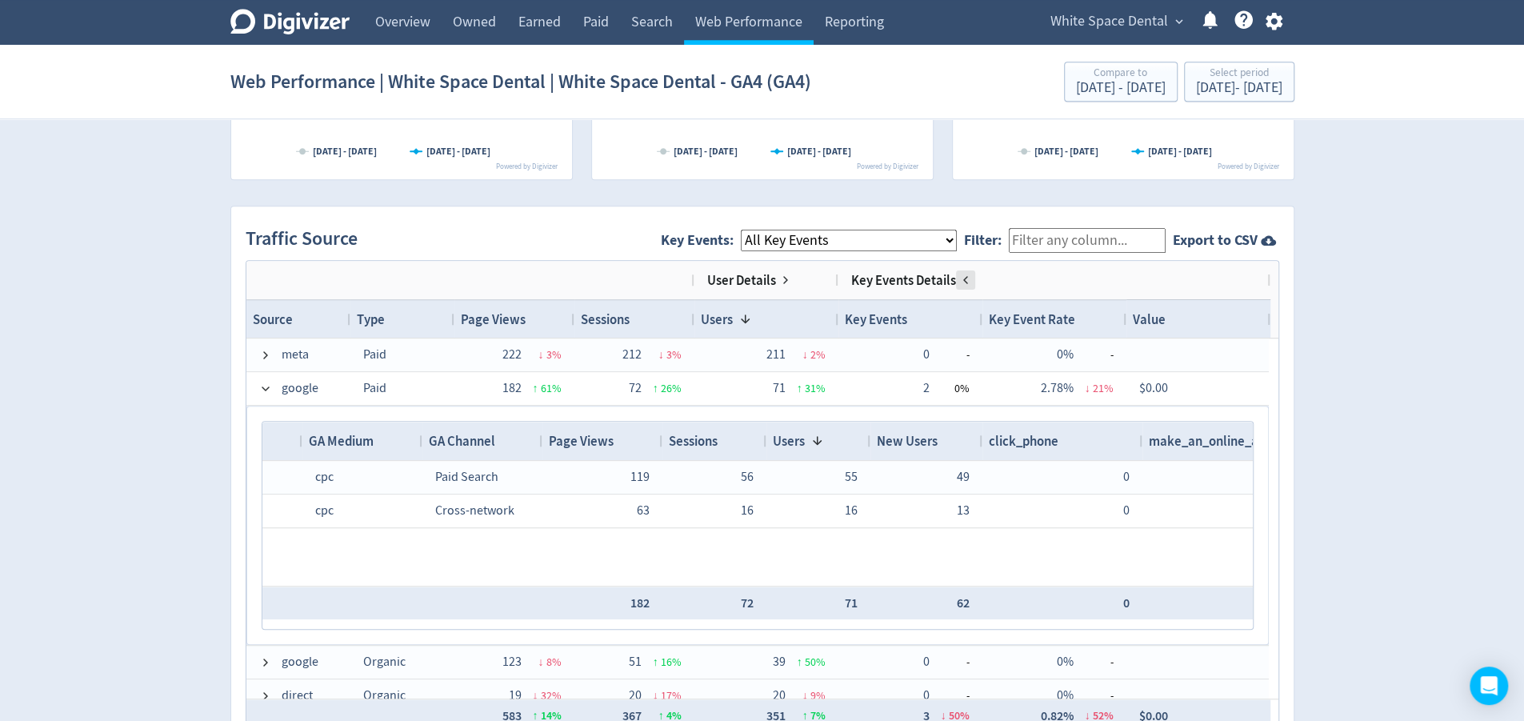
click at [960, 278] on span at bounding box center [965, 280] width 13 height 13
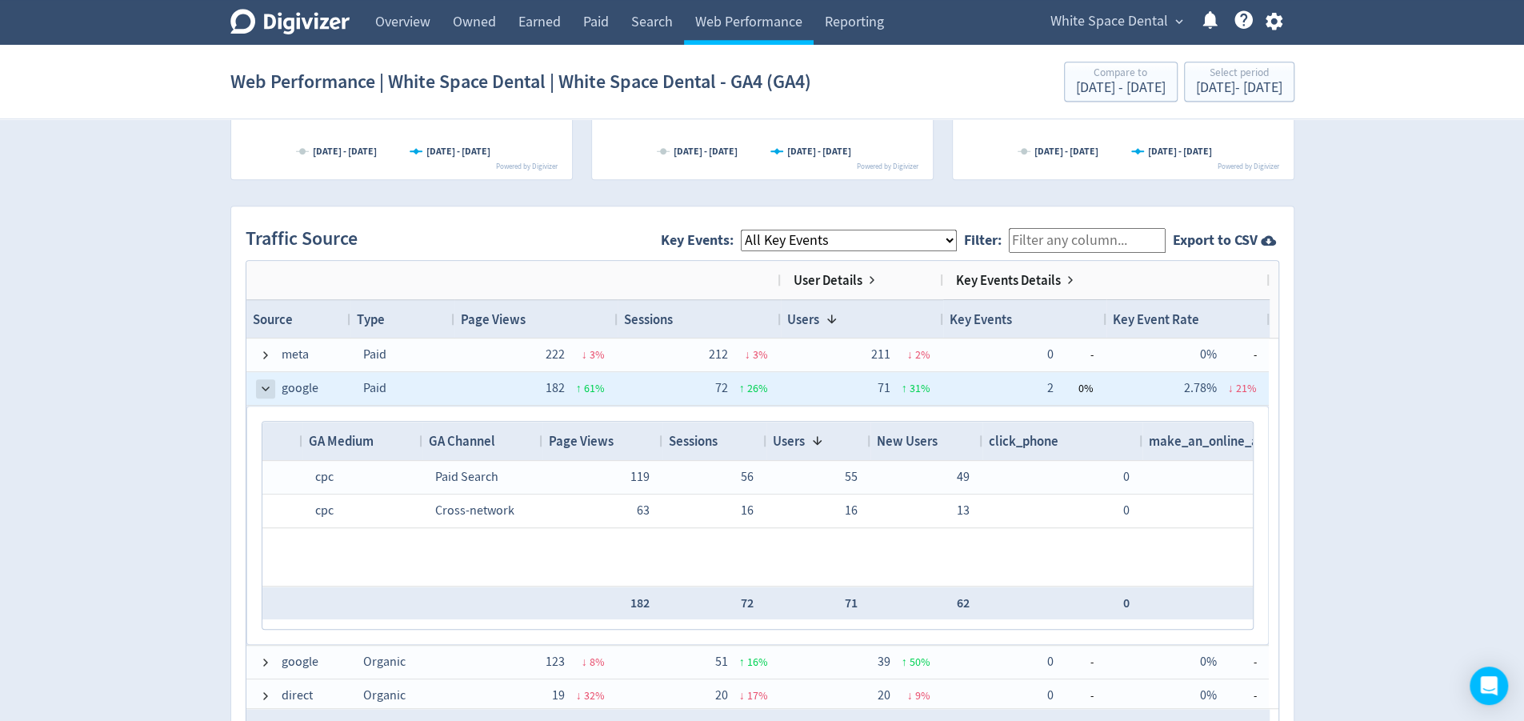
click at [264, 390] on span at bounding box center [265, 388] width 13 height 13
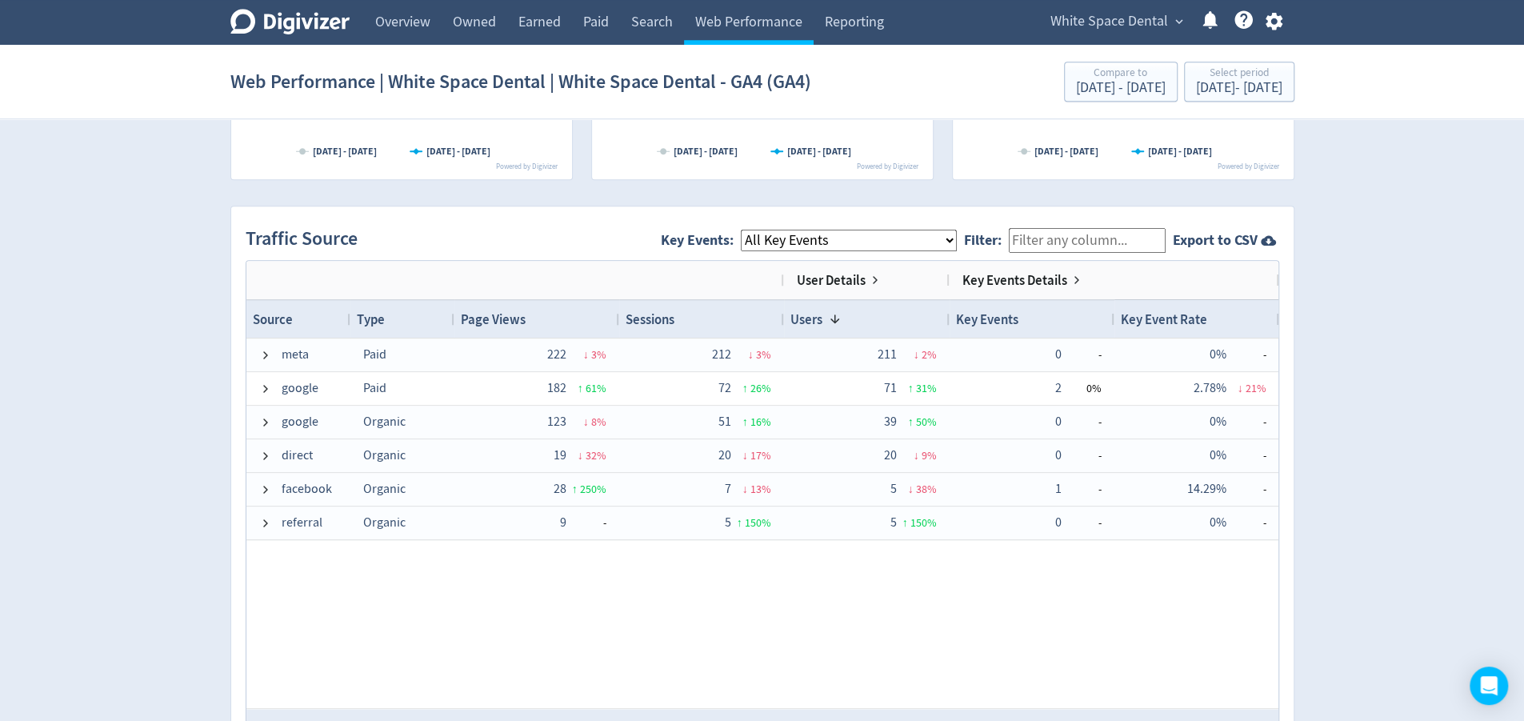
click at [954, 246] on select "All Key Events eCommerce click_phone make_an_online_appointment" at bounding box center [849, 241] width 216 height 22
select select "make_an_online_appointment"
click at [754, 230] on select "All Key Events eCommerce click_phone make_an_online_appointment" at bounding box center [849, 241] width 216 height 22
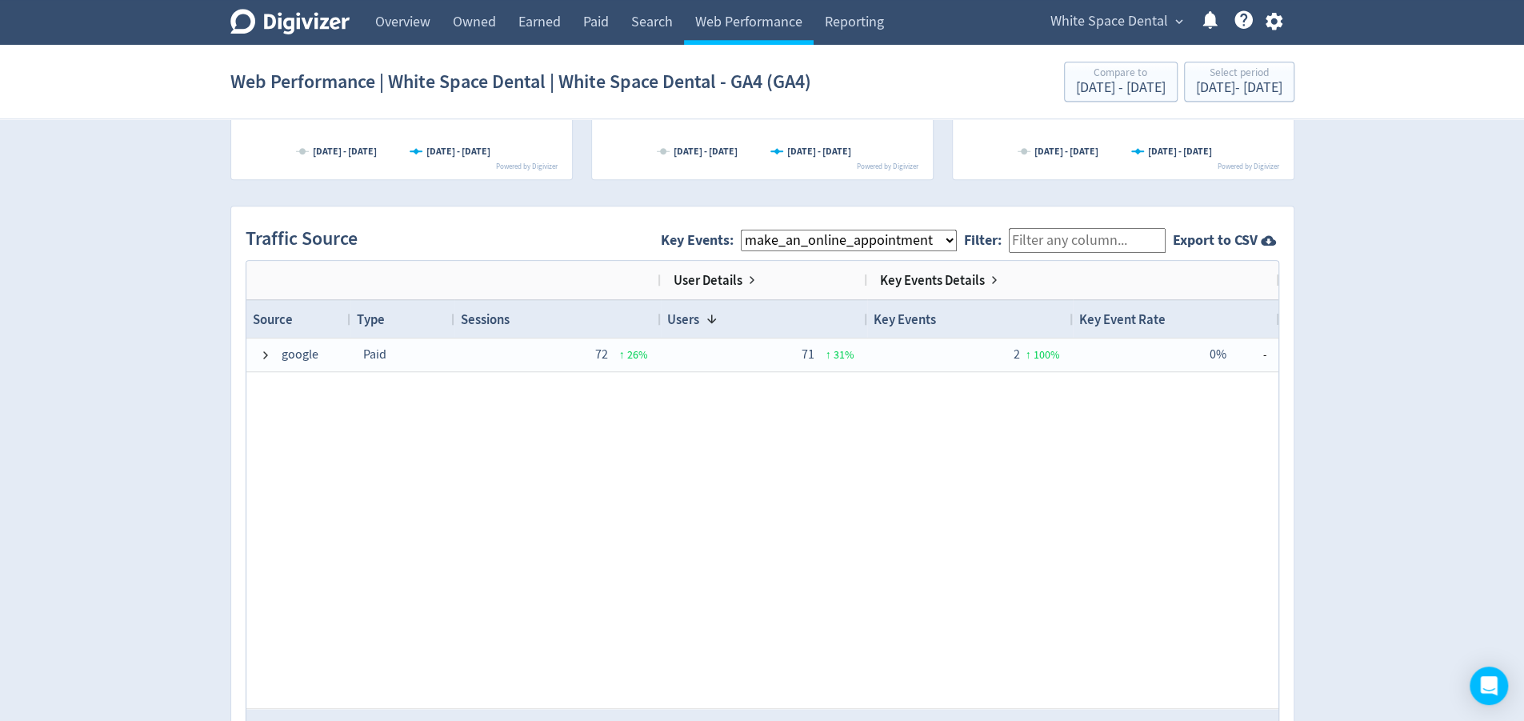
click at [957, 232] on select "All Key Events eCommerce click_phone make_an_online_appointment" at bounding box center [849, 241] width 216 height 22
click at [1024, 434] on div "google Paid 72 ↑ 26 % 71 ↑ 31 % 2 ↑ 100 % 0% -" at bounding box center [762, 523] width 1032 height 370
click at [1418, 286] on div "Digivizer Logo [PERSON_NAME] Logo Overview Owned Earned Paid Search Web Perform…" at bounding box center [762, 198] width 1524 height 2331
click at [1183, 269] on div "Key Events Details" at bounding box center [1073, 280] width 386 height 26
click at [957, 243] on select "All Key Events eCommerce click_phone make_an_online_appointment" at bounding box center [849, 241] width 216 height 22
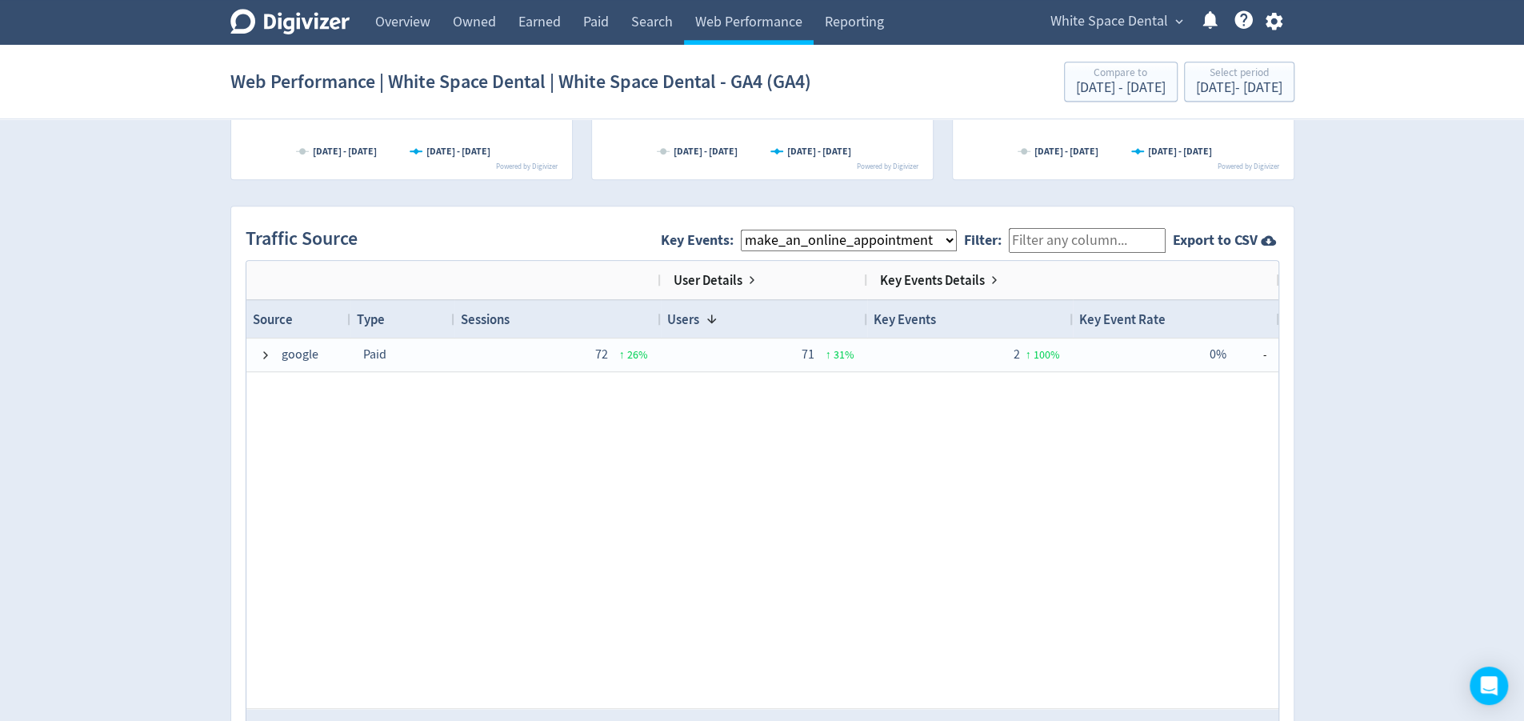
click at [1028, 422] on div "google Paid 72 ↑ 26 % 71 ↑ 31 % 2 ↑ 100 % 0% -" at bounding box center [762, 523] width 1032 height 370
click at [270, 357] on span "google" at bounding box center [298, 354] width 78 height 31
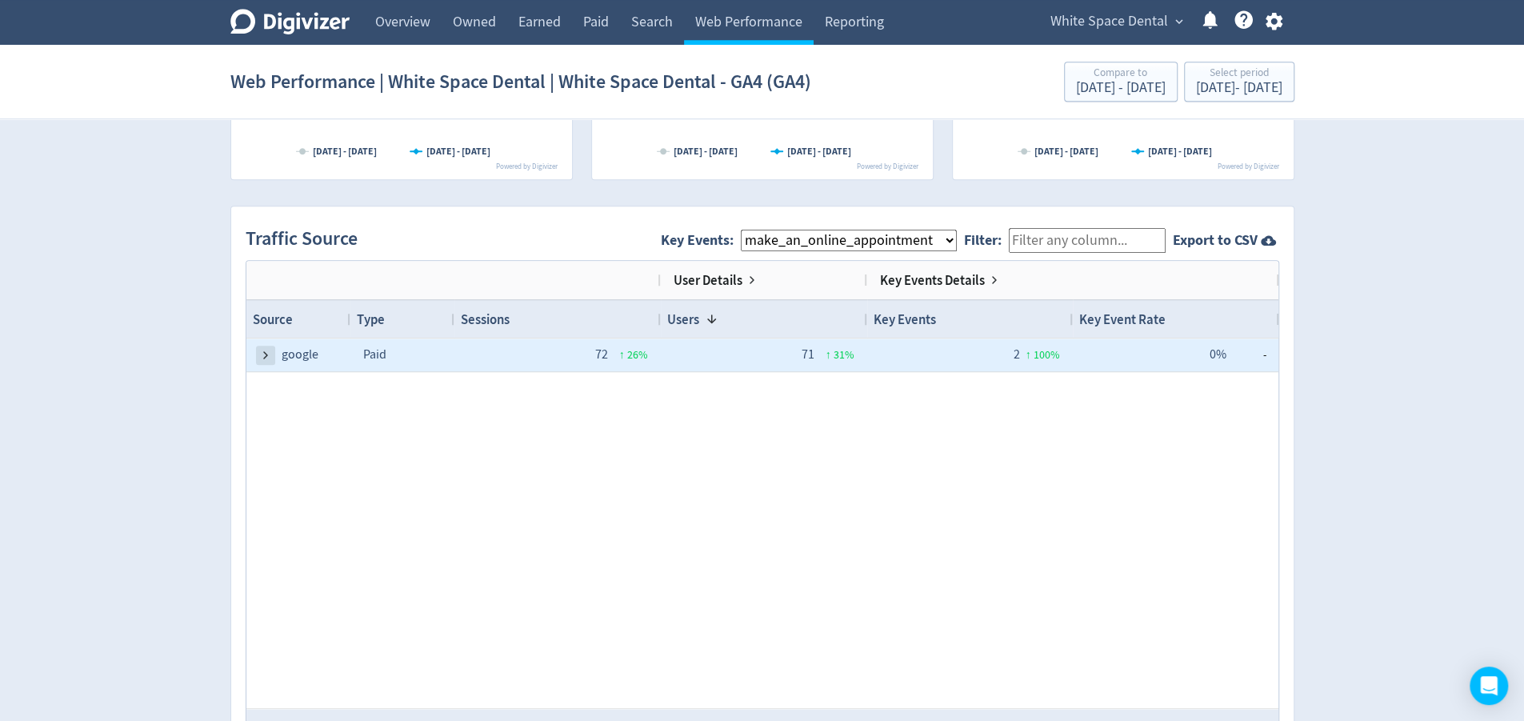
click at [262, 357] on span at bounding box center [265, 355] width 13 height 13
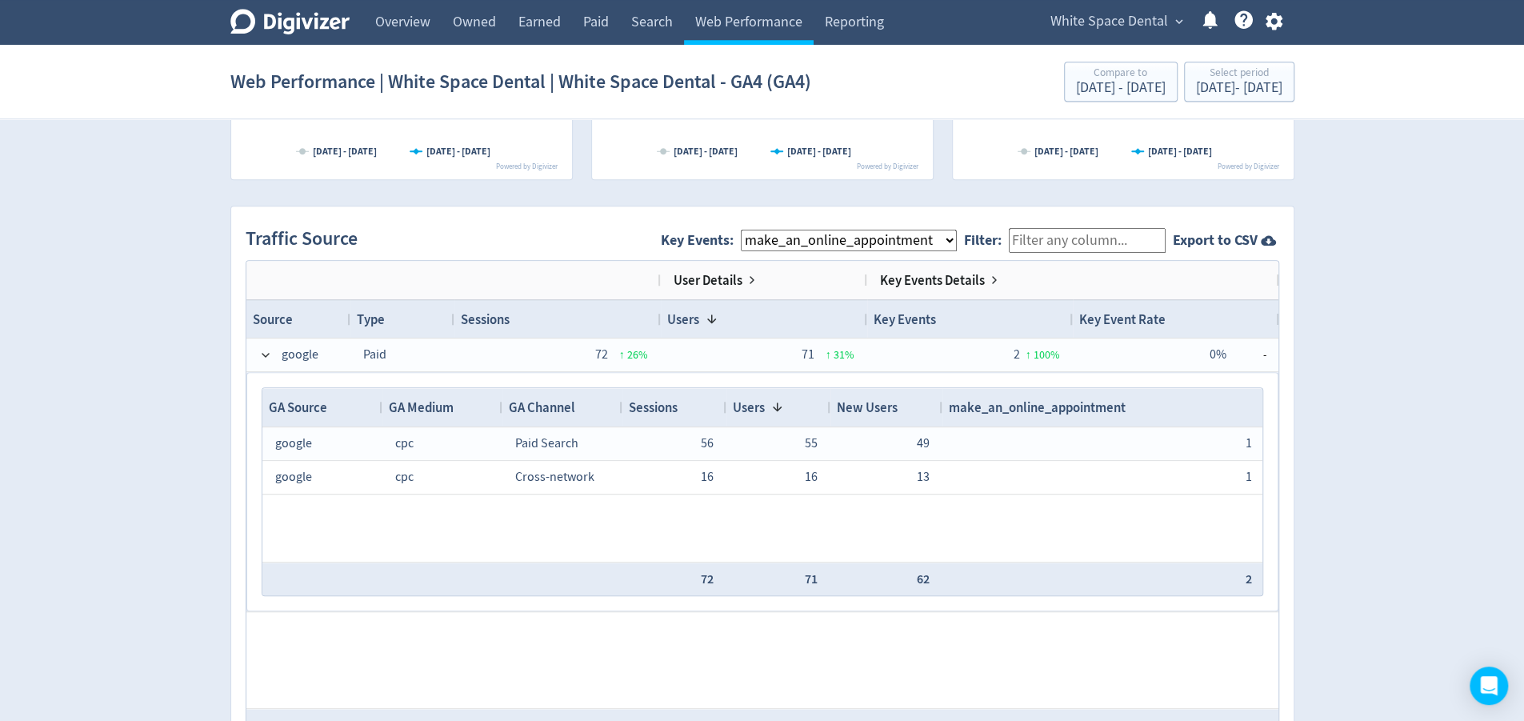
scroll to position [0, 0]
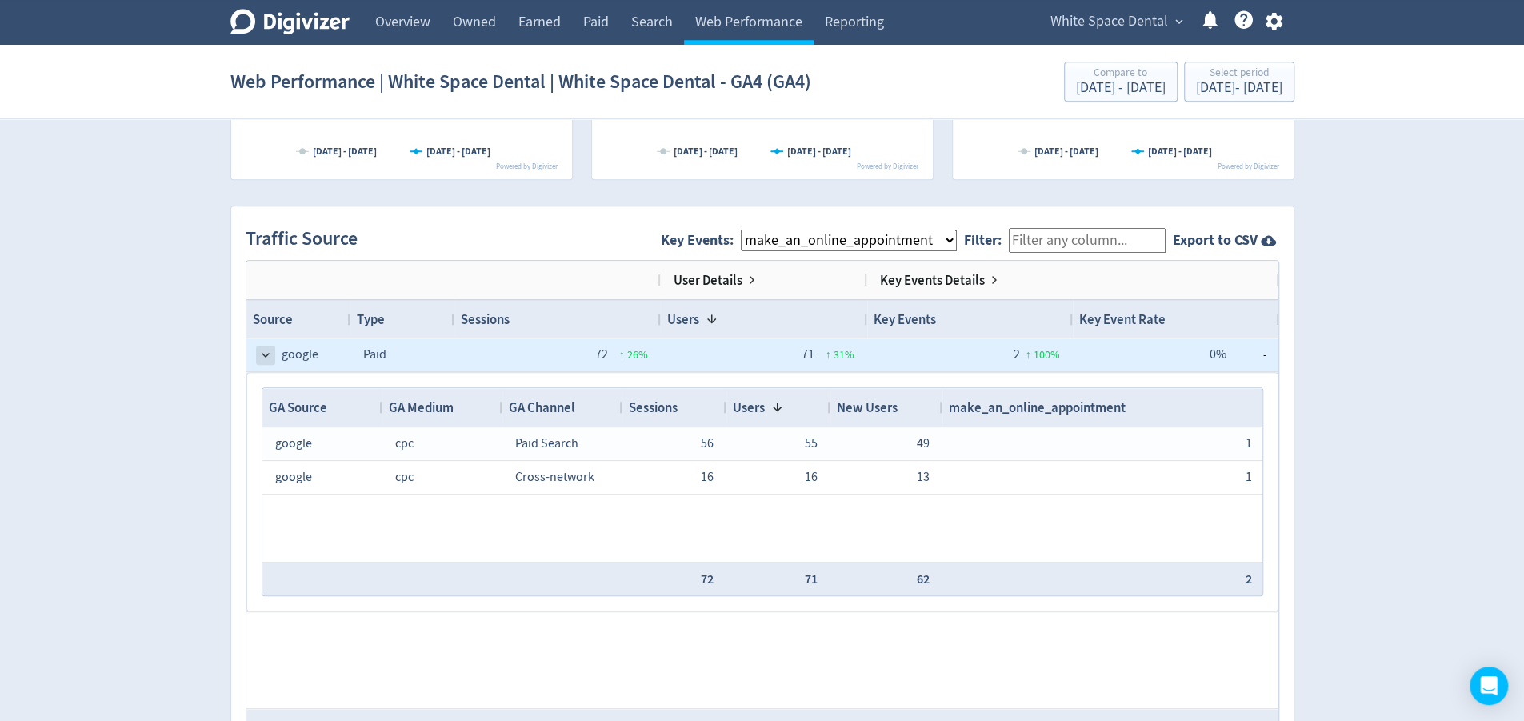
click at [269, 349] on span at bounding box center [265, 355] width 13 height 13
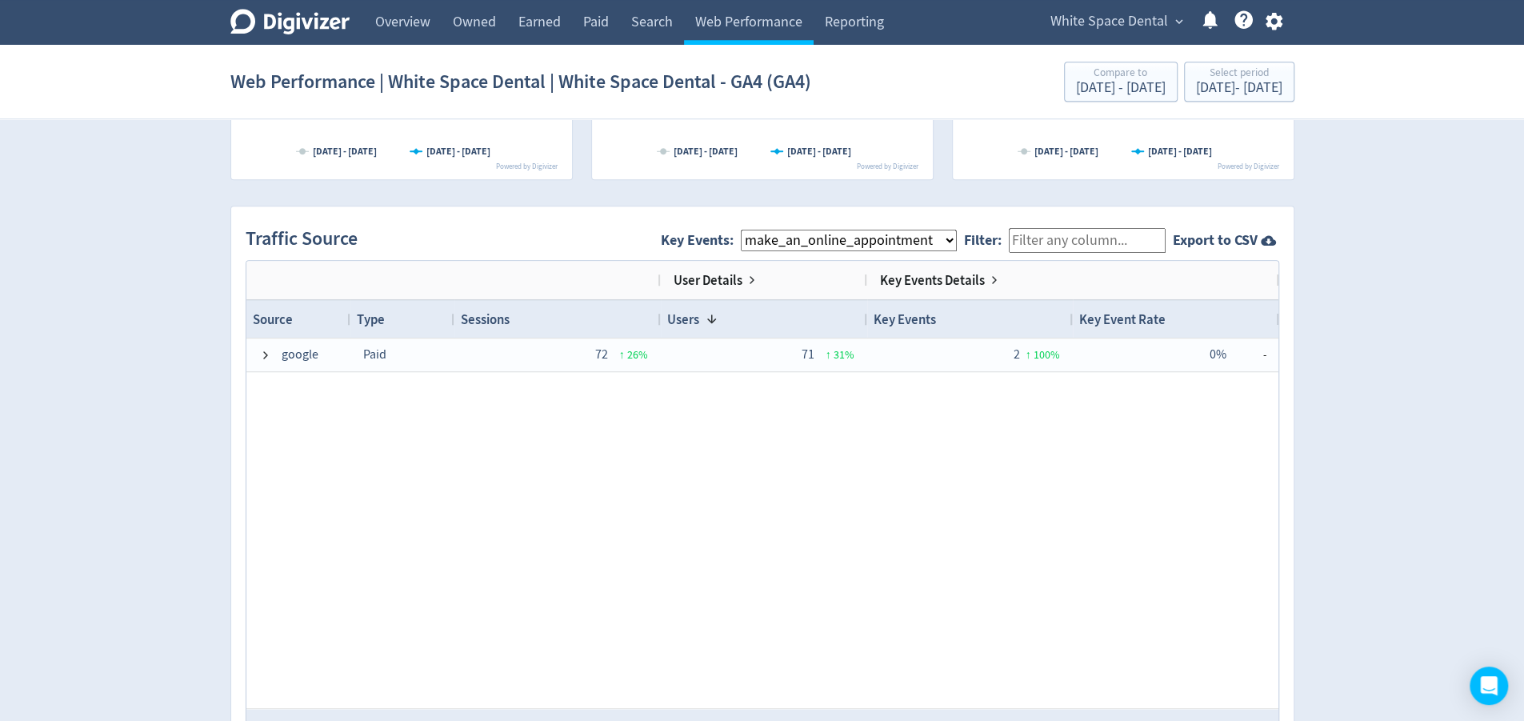
click at [1115, 431] on div "google Paid 72 ↑ 26 % 71 ↑ 31 % 2 ↑ 100 % 0% -" at bounding box center [762, 523] width 1032 height 370
click at [1098, 408] on div "google Paid 72 ↑ 26 % 71 ↑ 31 % 2 ↑ 100 % 0% -" at bounding box center [762, 523] width 1032 height 370
click at [1374, 417] on div "Digivizer Logo [PERSON_NAME] Logo Overview Owned Earned Paid Search Web Perform…" at bounding box center [762, 198] width 1524 height 2331
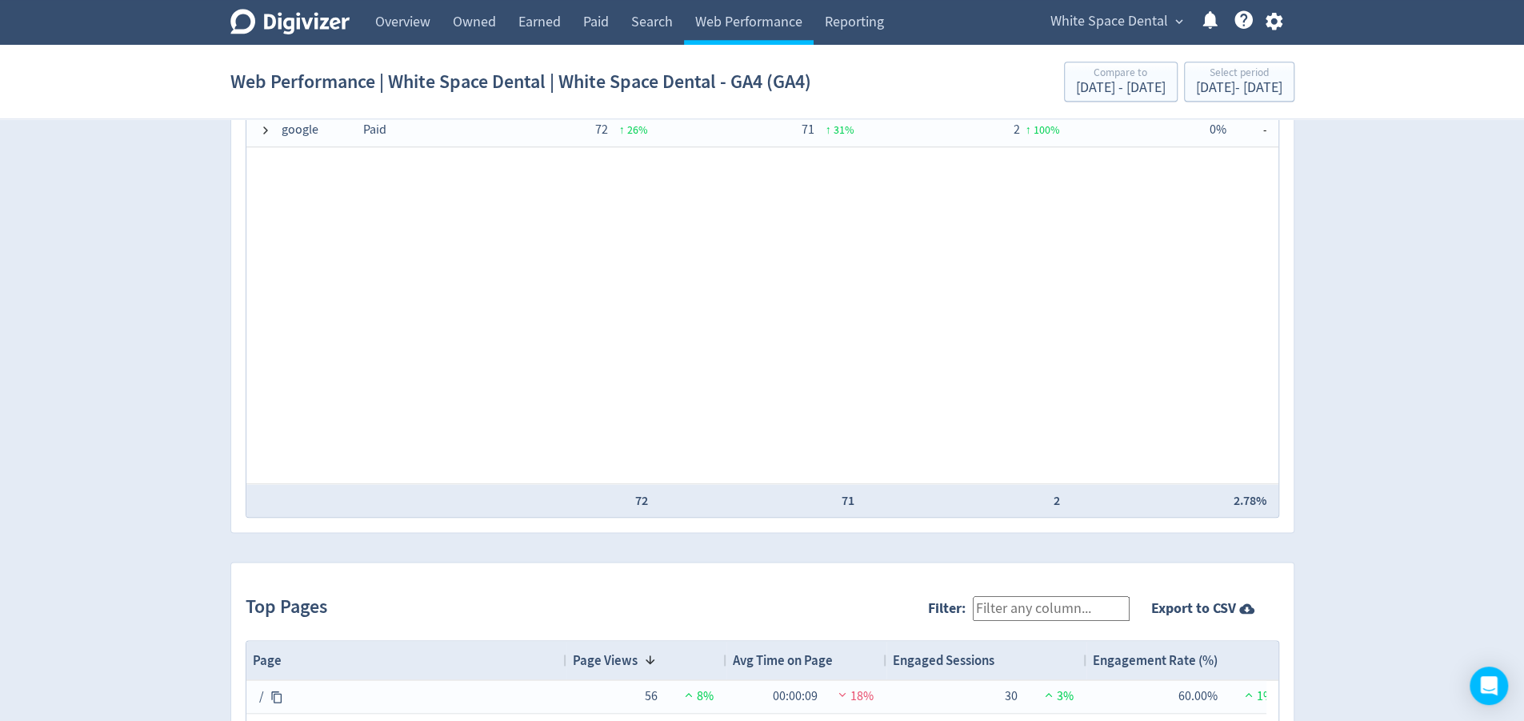
scroll to position [1287, 0]
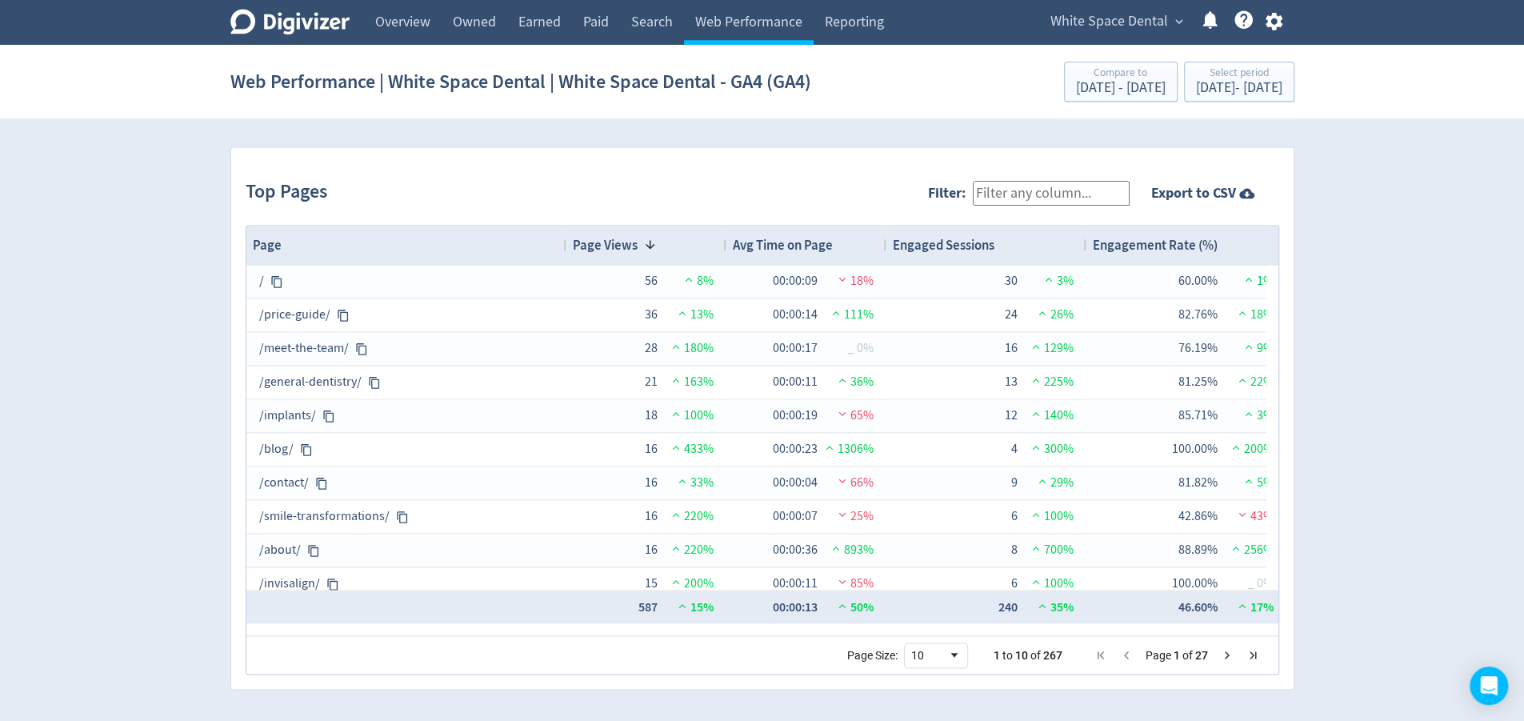
scroll to position [0, 18]
